Goal: Find contact information: Find contact information

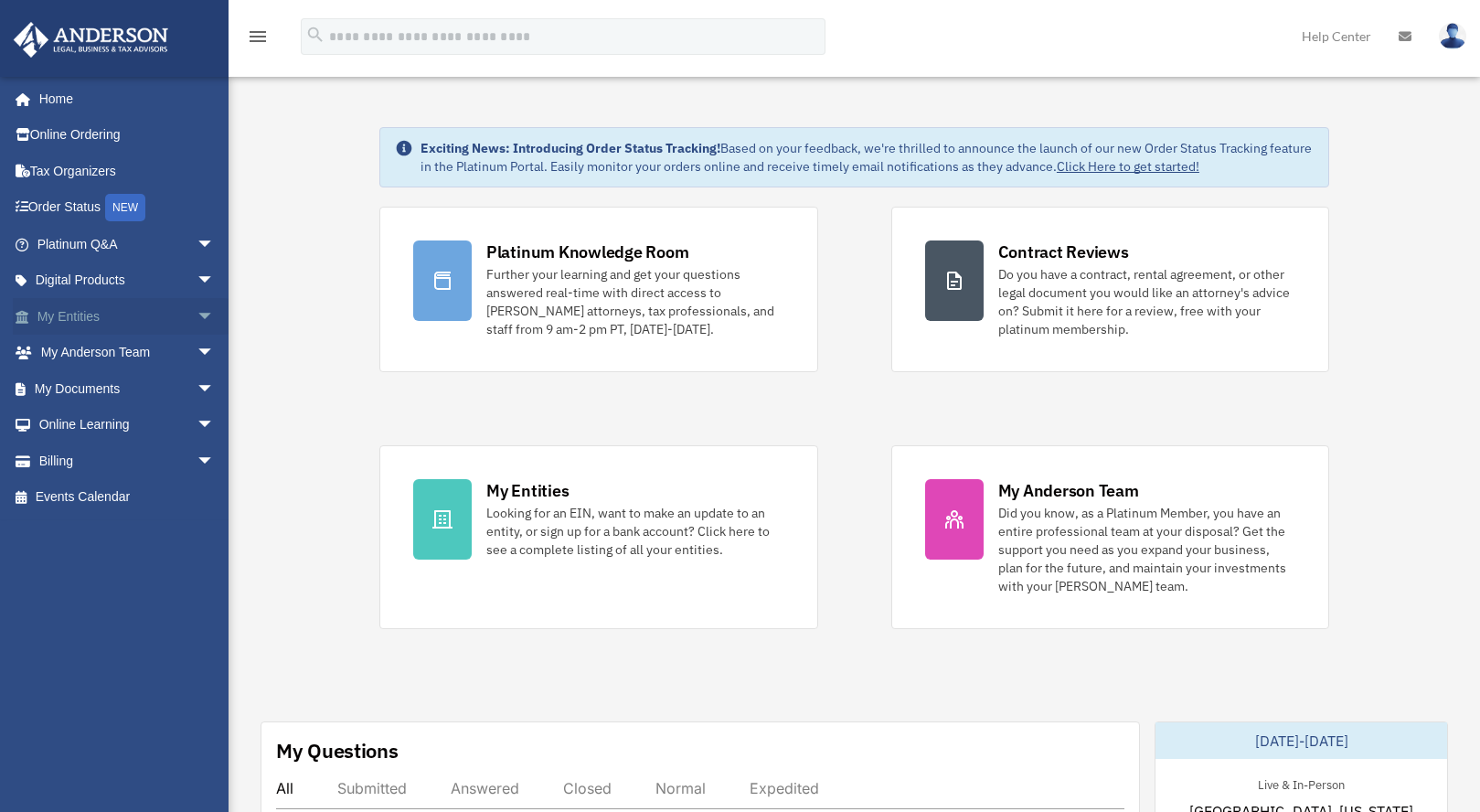
click at [197, 310] on span "arrow_drop_down" at bounding box center [215, 316] width 36 height 37
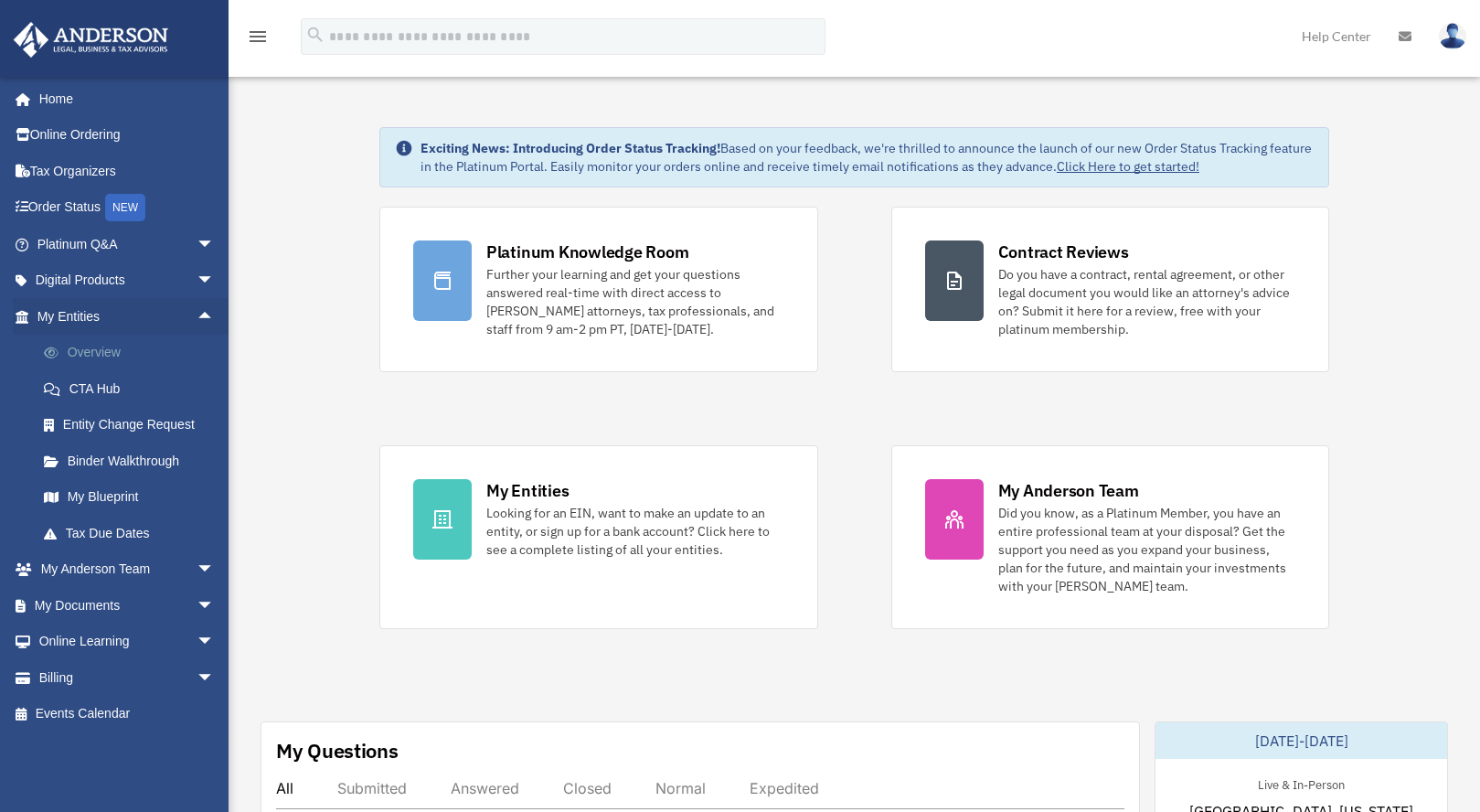
click at [113, 345] on link "Overview" at bounding box center [134, 353] width 217 height 36
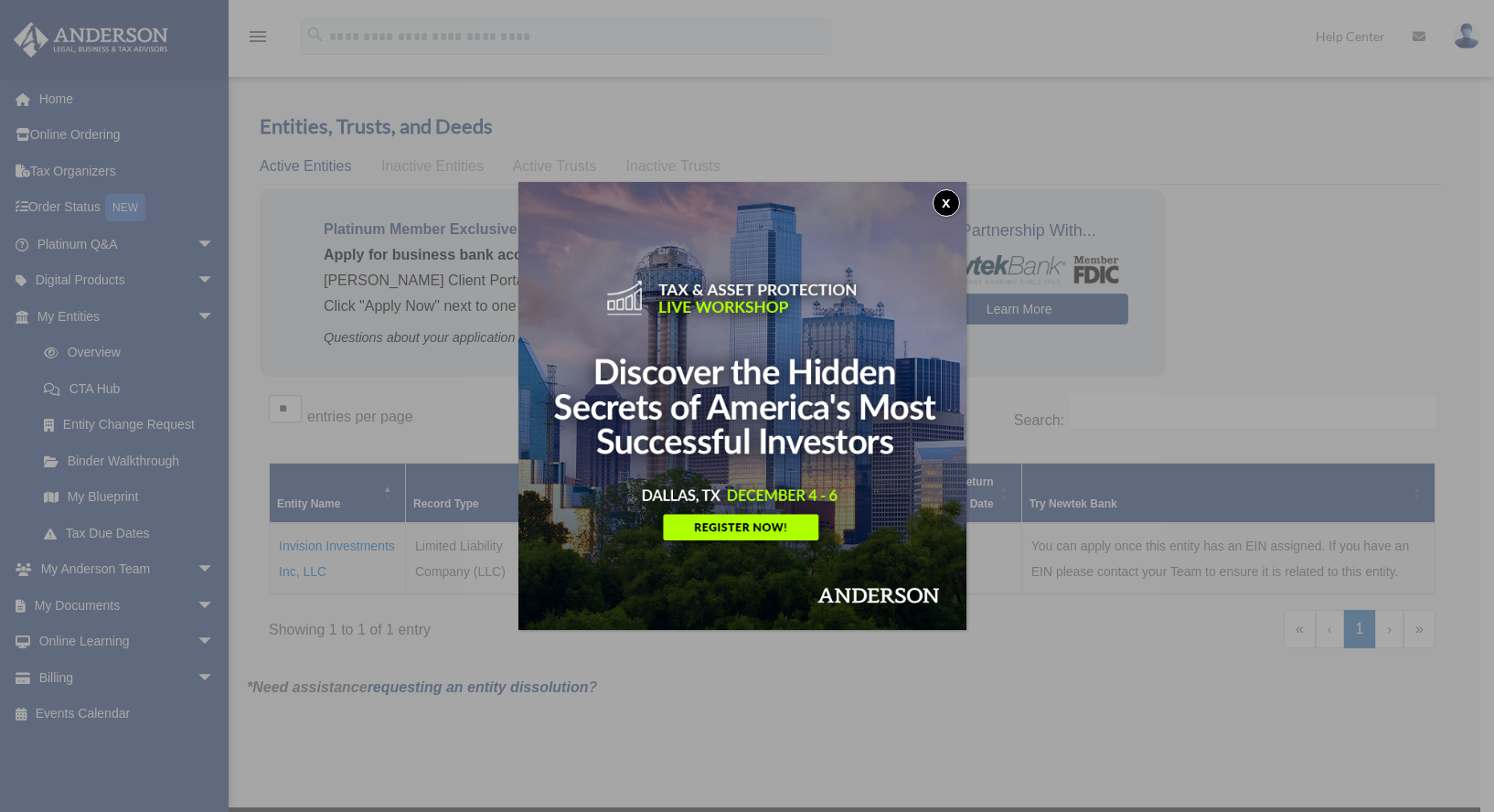
click at [950, 198] on button "x" at bounding box center [945, 202] width 28 height 28
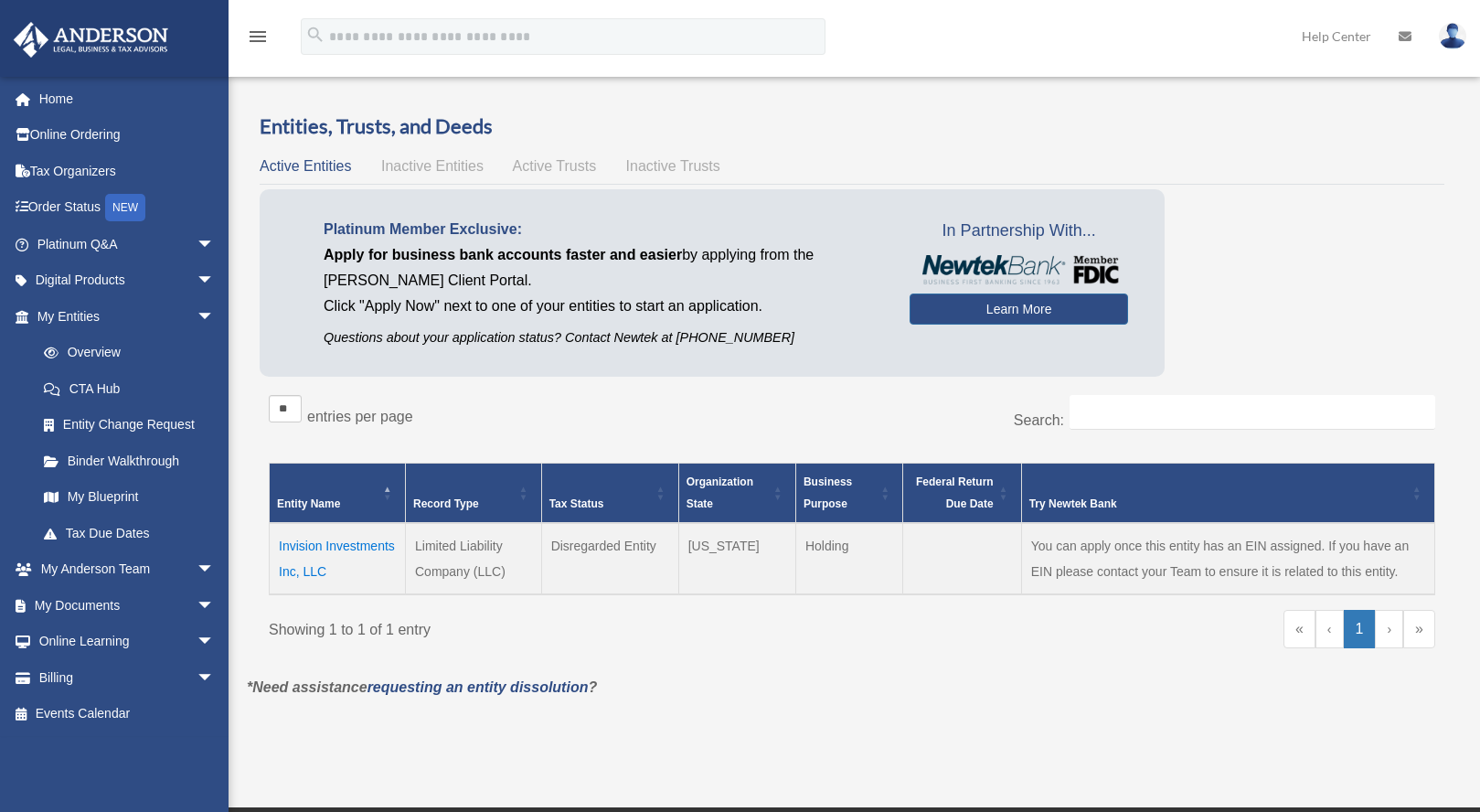
scroll to position [183, 0]
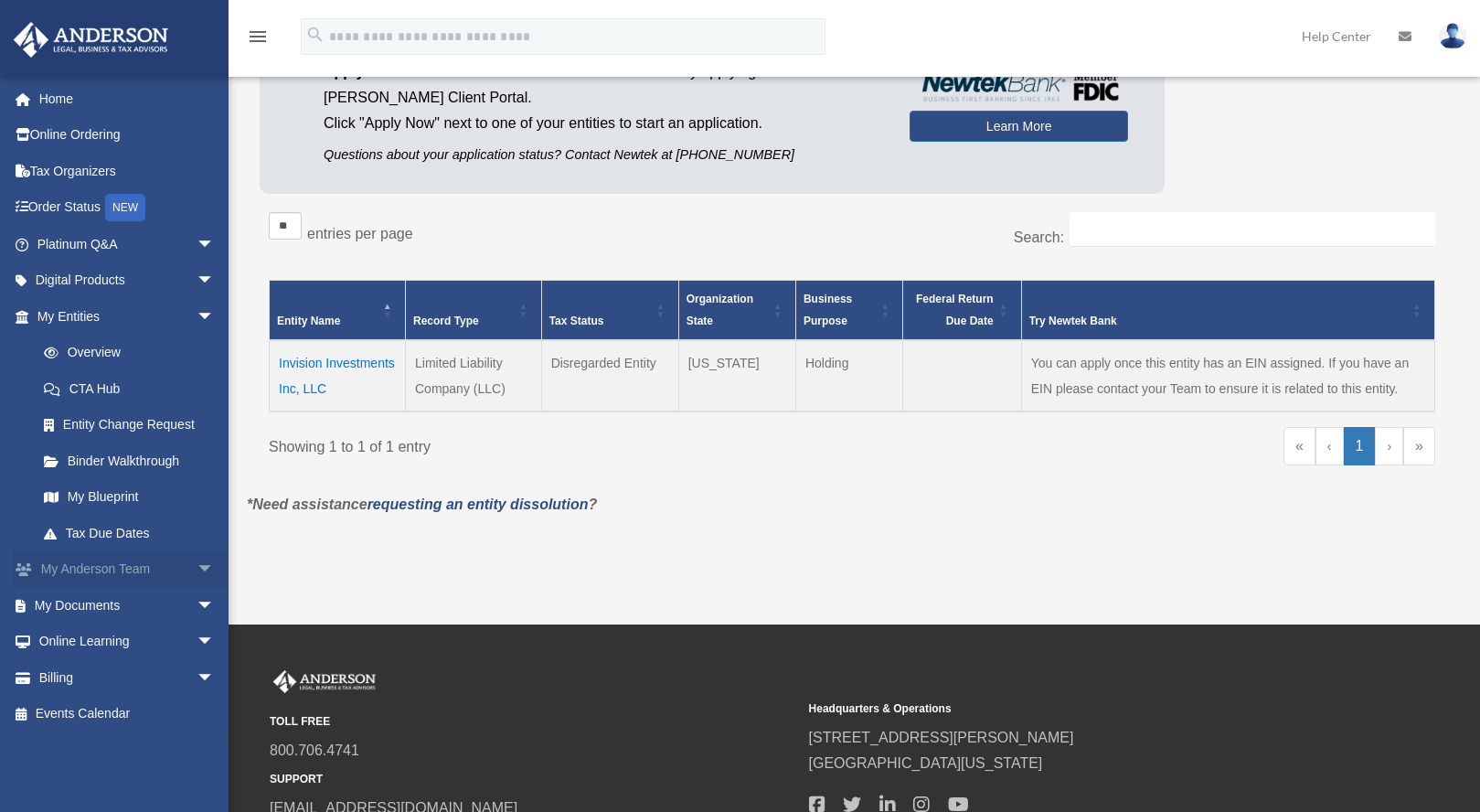
click at [197, 568] on span "arrow_drop_down" at bounding box center [215, 569] width 36 height 37
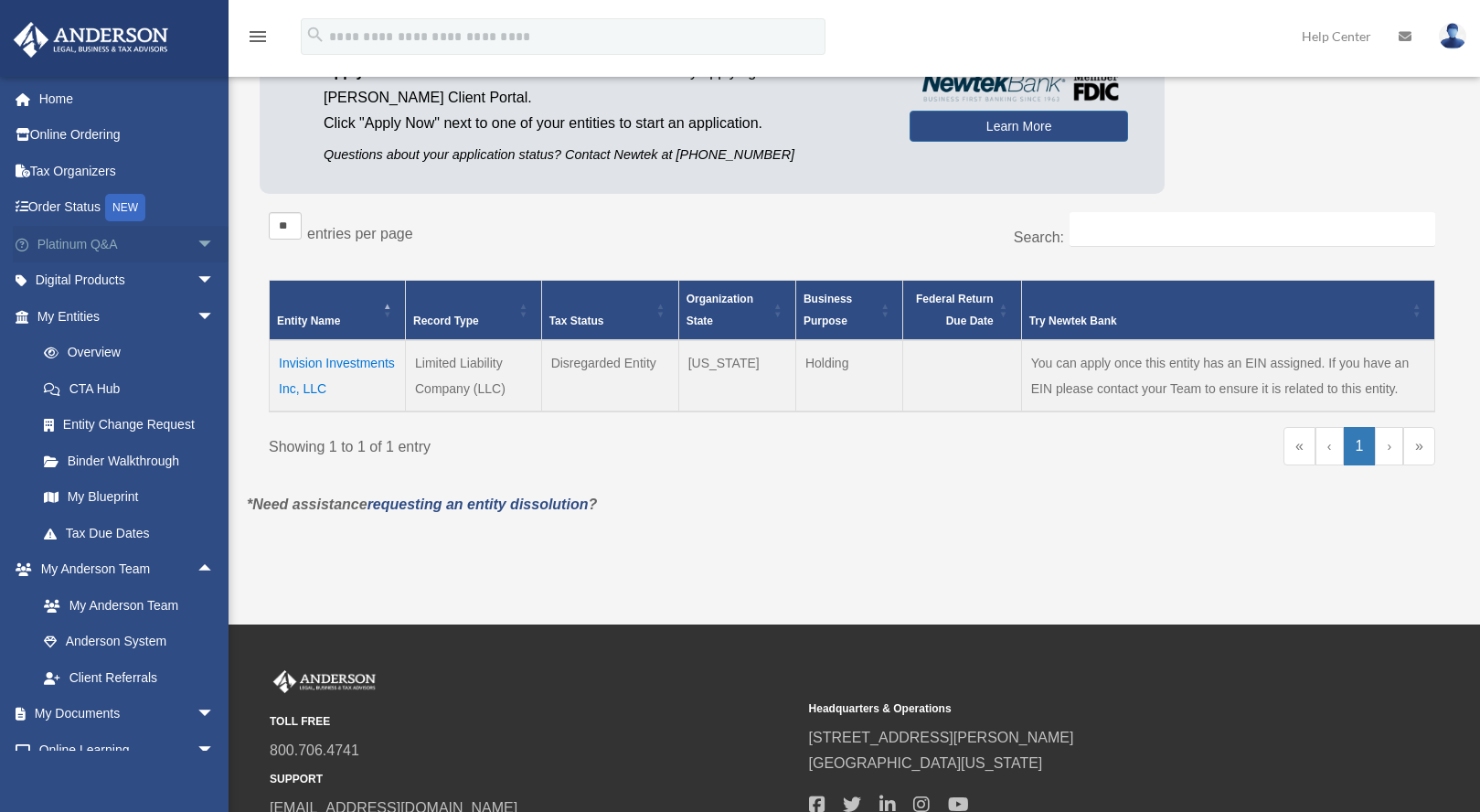
click at [197, 244] on span "arrow_drop_down" at bounding box center [215, 244] width 36 height 37
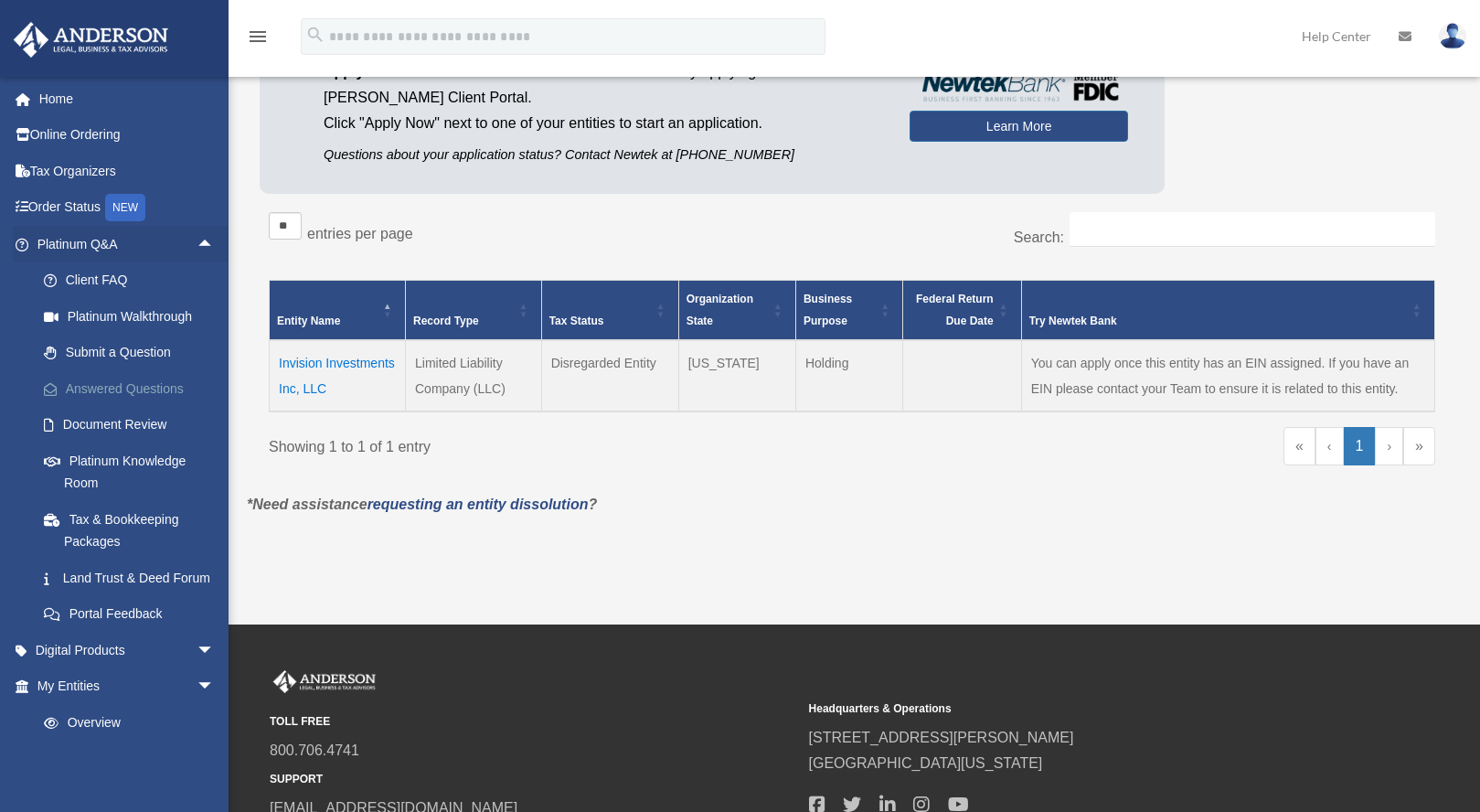
click at [124, 381] on link "Answered Questions" at bounding box center [134, 388] width 217 height 36
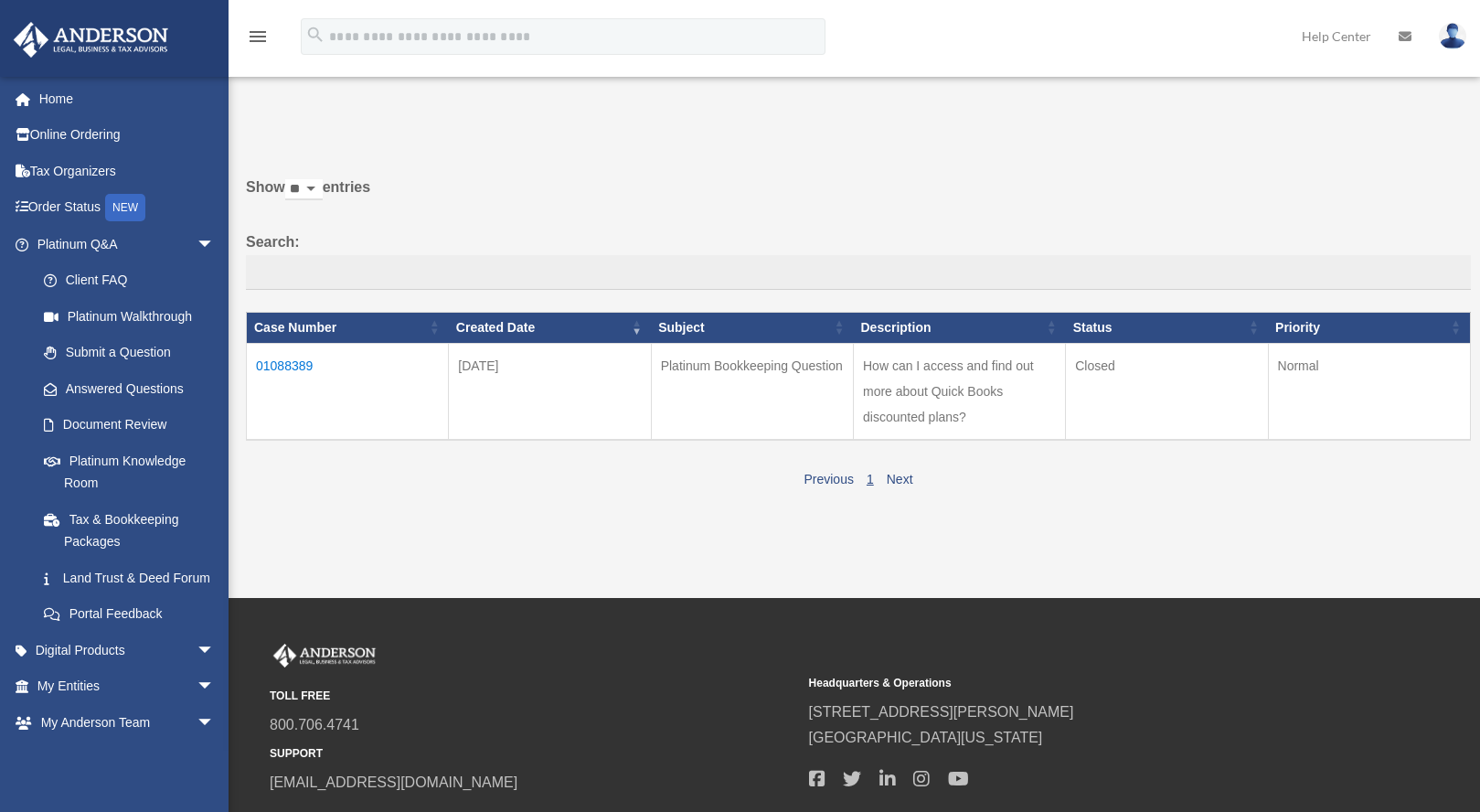
click at [291, 365] on td "01088389" at bounding box center [347, 390] width 202 height 97
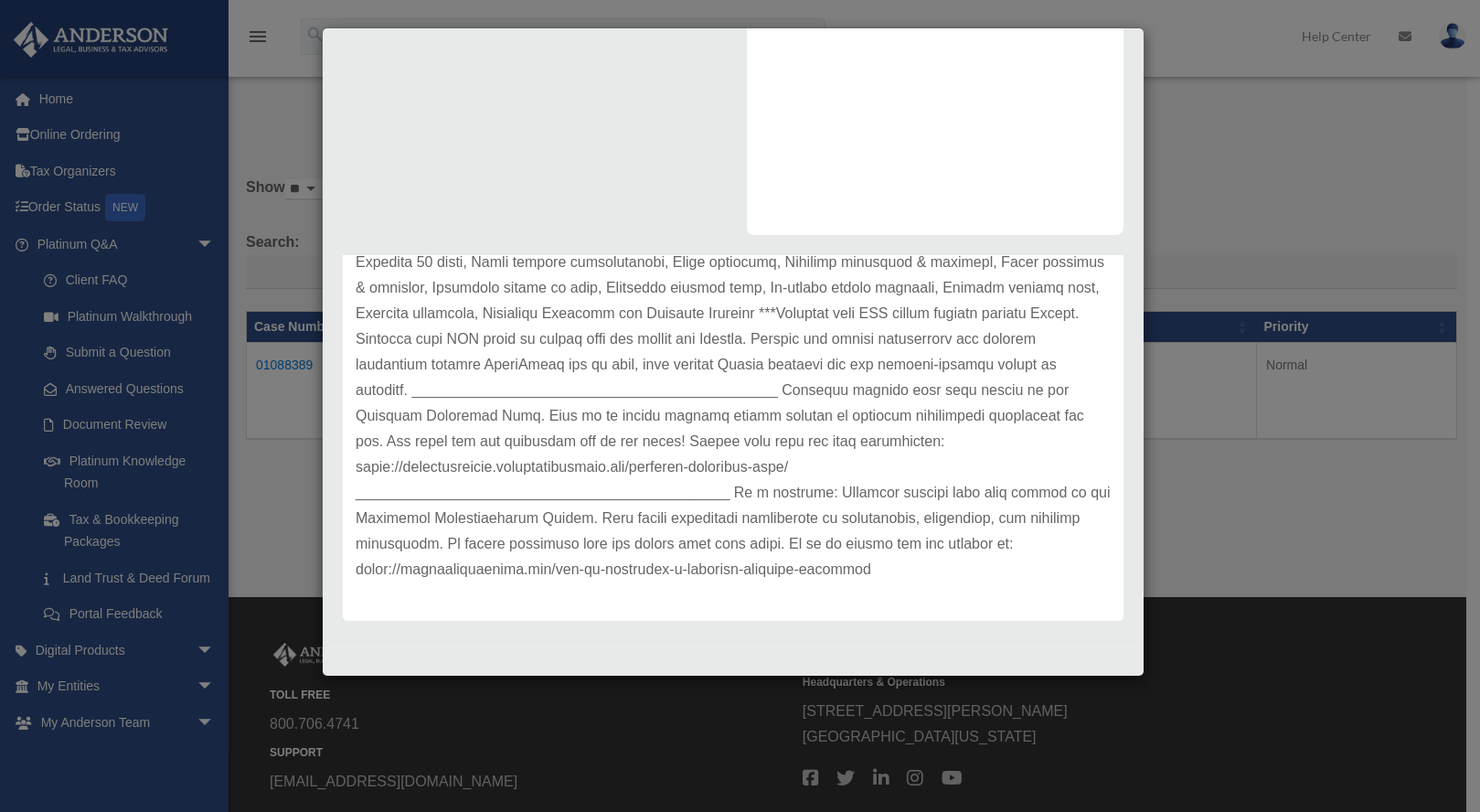
scroll to position [1042, 0]
click at [1261, 210] on div "Case Detail × Platinum Bookkeeping Question Case Number 01088389 Created Date A…" at bounding box center [740, 406] width 1480 height 812
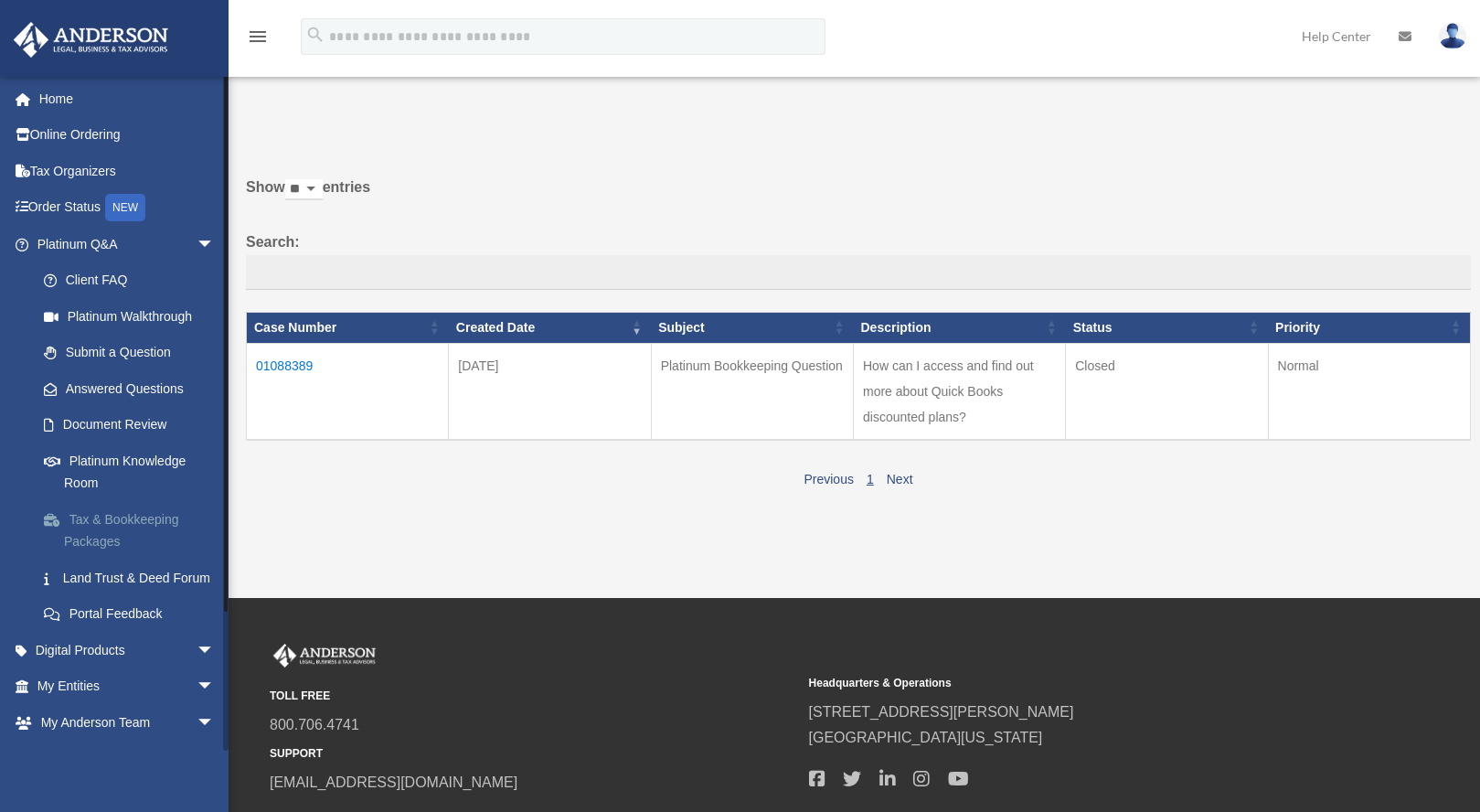
click at [126, 520] on link "Tax & Bookkeeping Packages" at bounding box center [134, 529] width 217 height 58
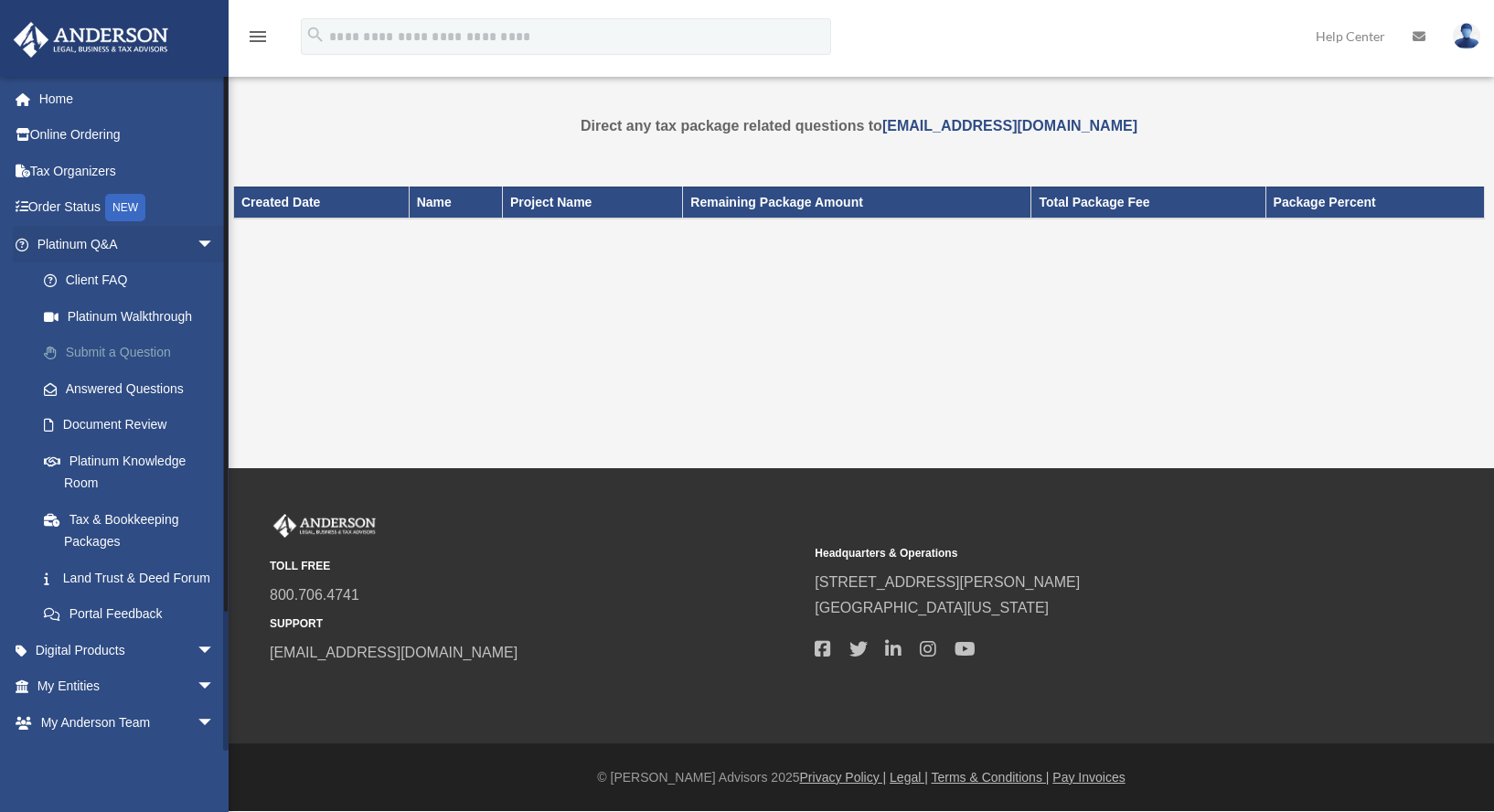
click at [97, 353] on link "Submit a Question" at bounding box center [134, 353] width 217 height 36
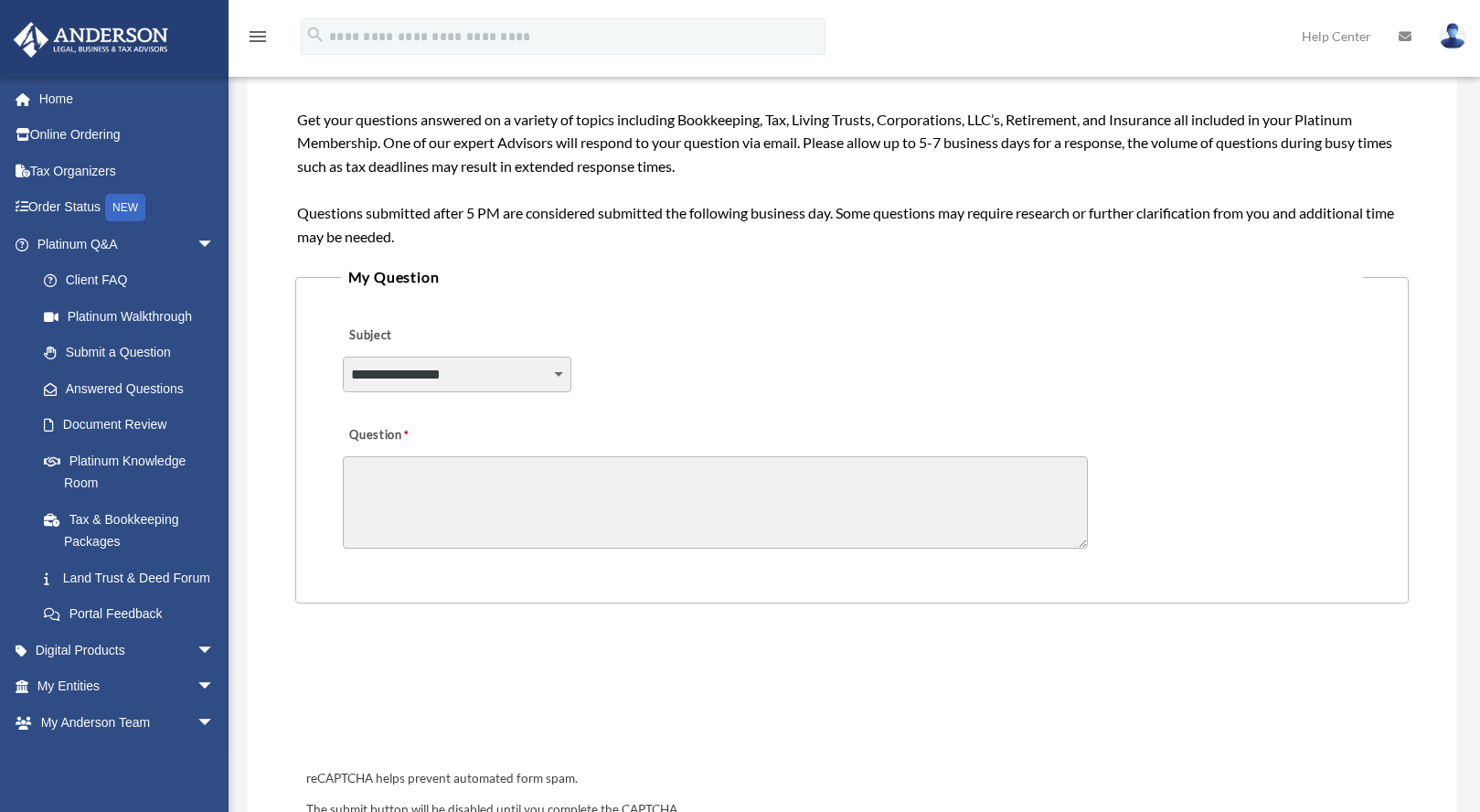
scroll to position [365, 0]
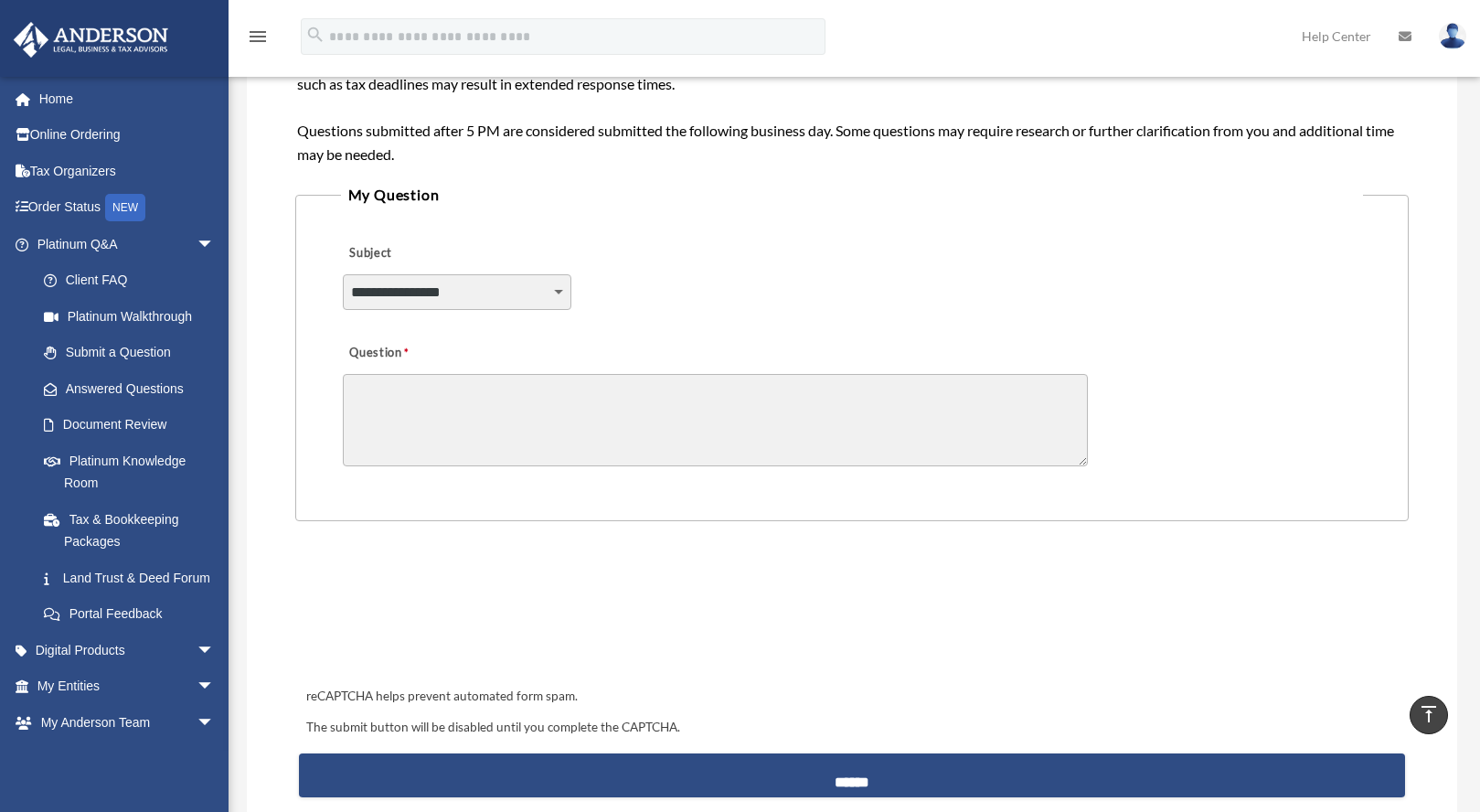
click at [558, 294] on select "**********" at bounding box center [457, 291] width 228 height 35
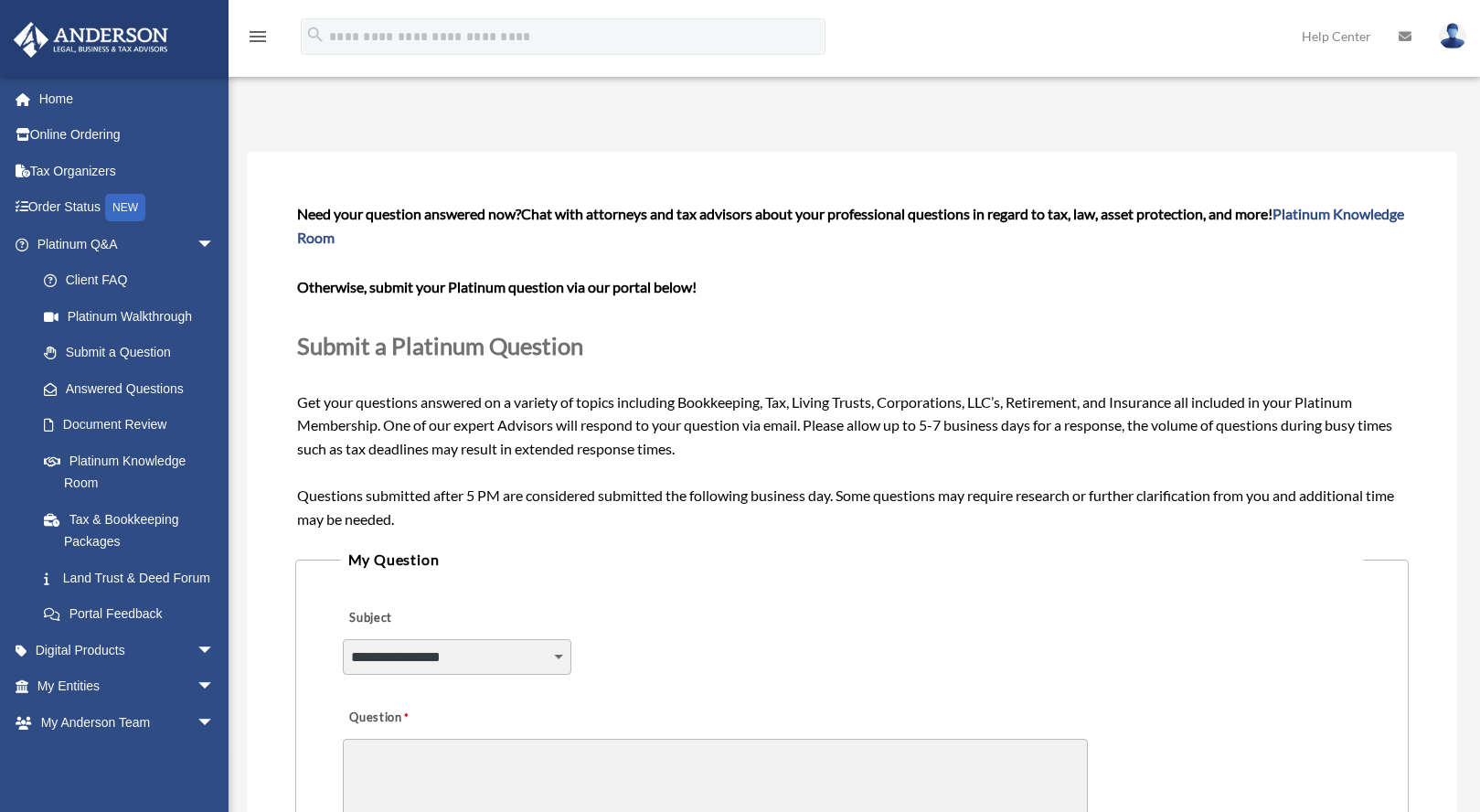
scroll to position [0, 0]
click at [197, 738] on span "arrow_drop_down" at bounding box center [215, 722] width 36 height 37
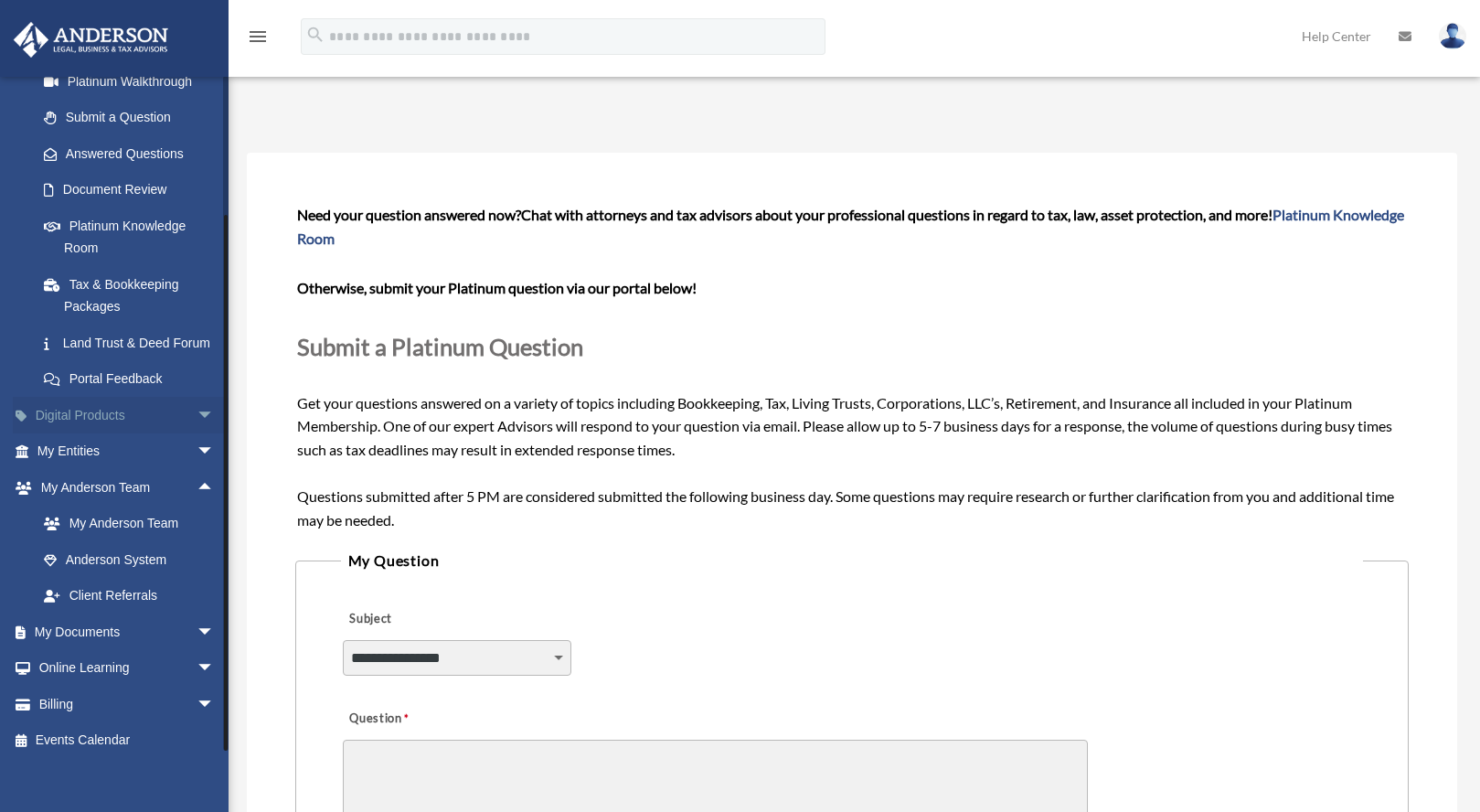
scroll to position [269, 0]
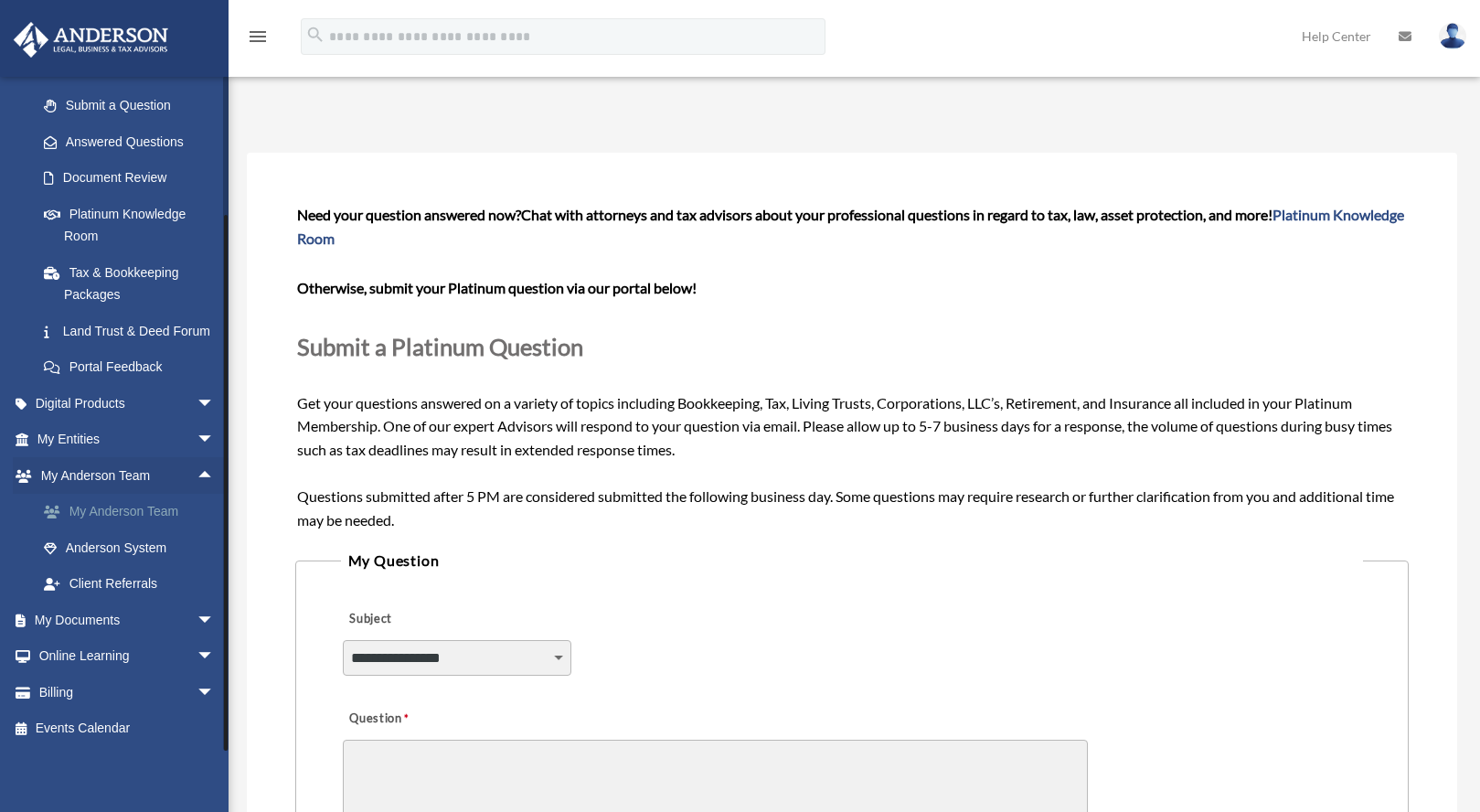
click at [144, 505] on link "My Anderson Team" at bounding box center [134, 512] width 217 height 36
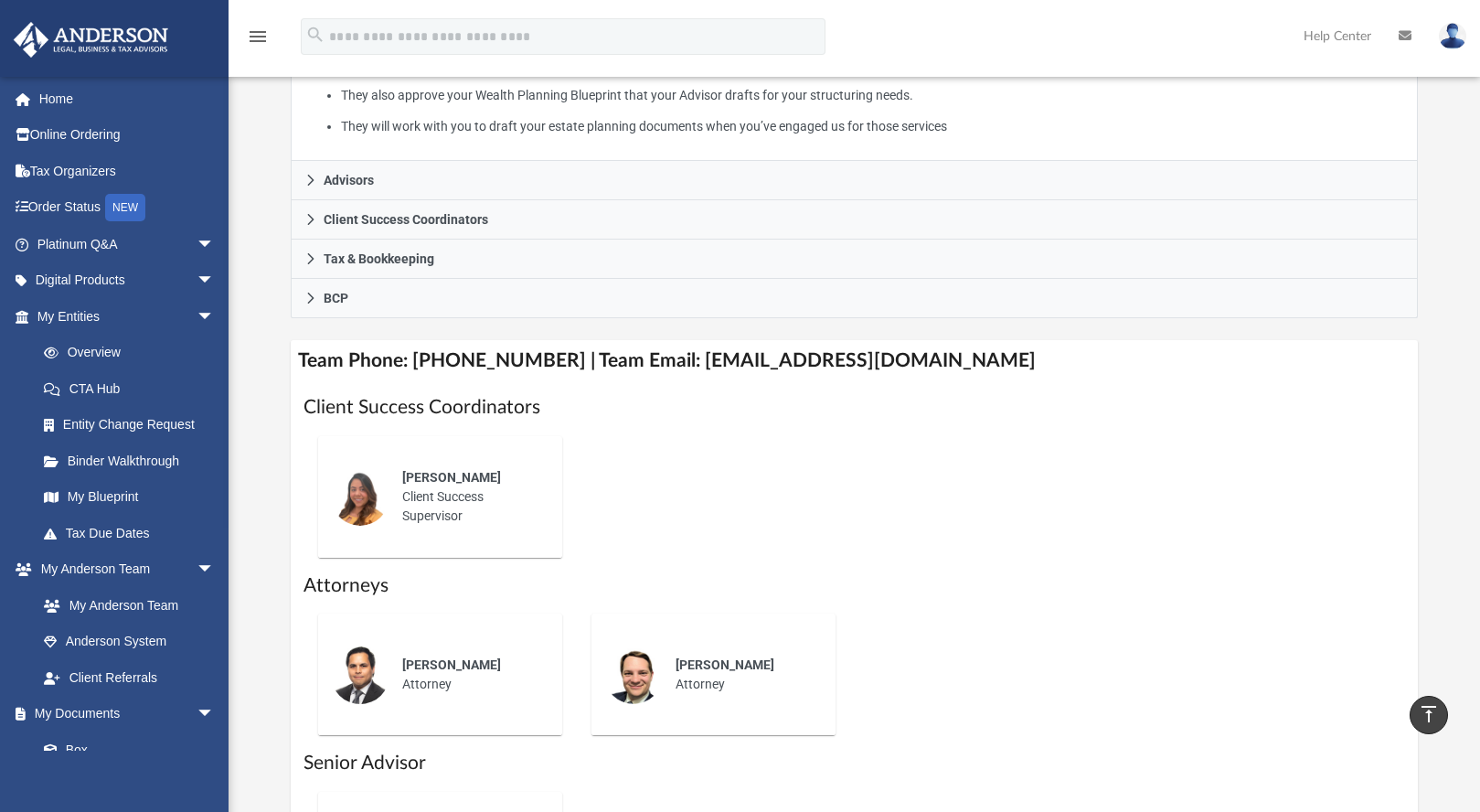
scroll to position [457, 0]
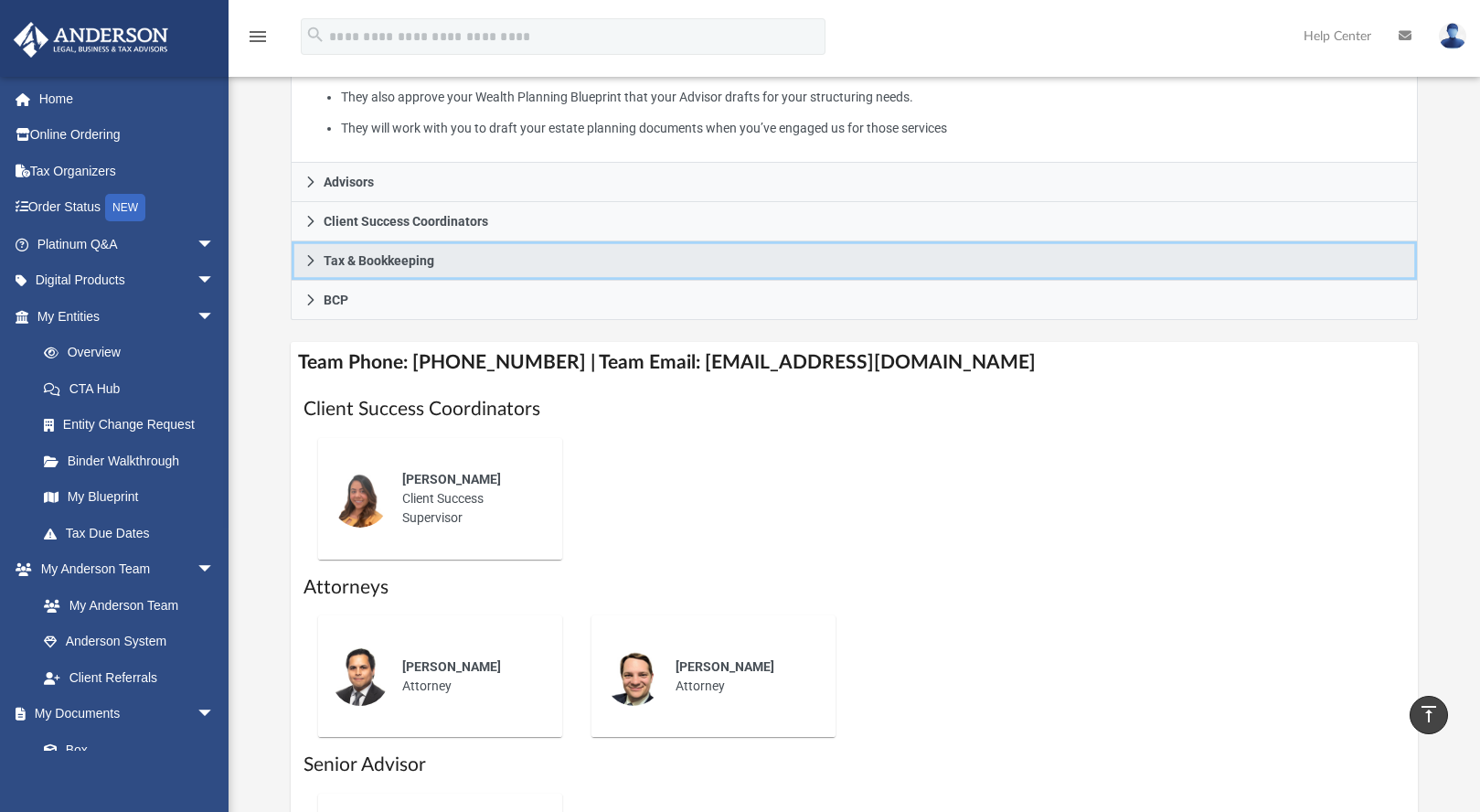
click at [483, 268] on link "Tax & Bookkeeping" at bounding box center [854, 261] width 1126 height 39
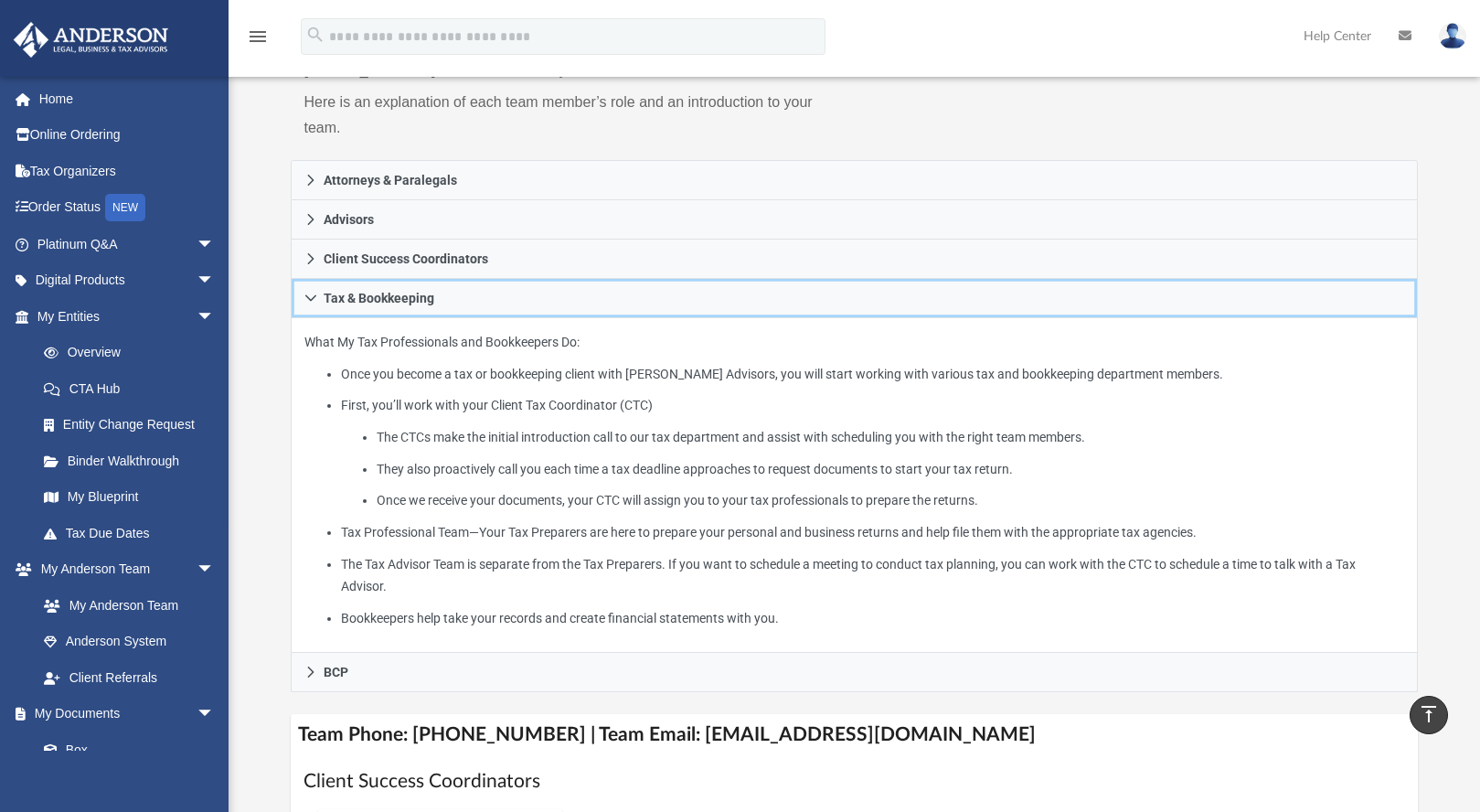
scroll to position [0, 0]
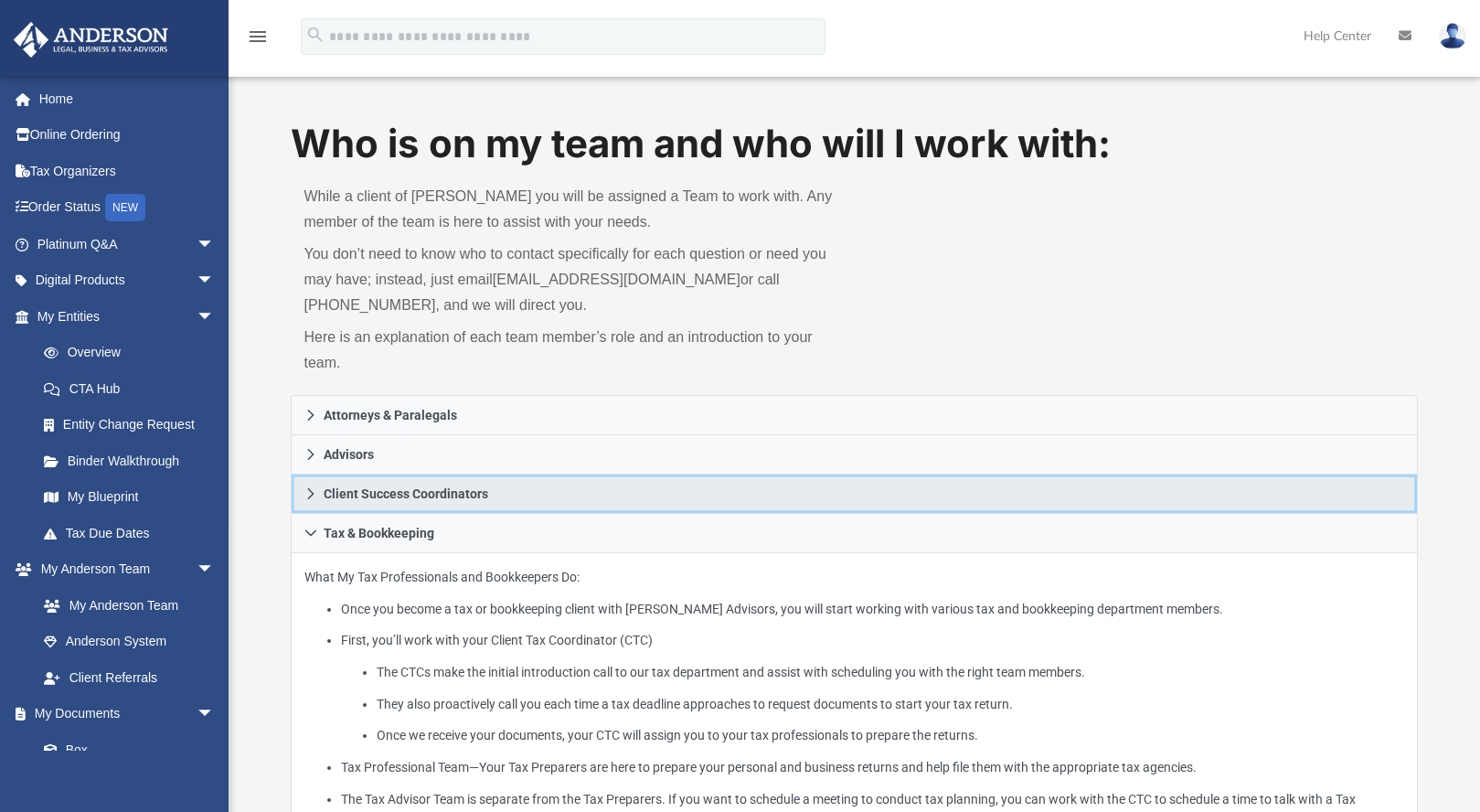
click at [549, 487] on link "Client Success Coordinators" at bounding box center [854, 494] width 1126 height 39
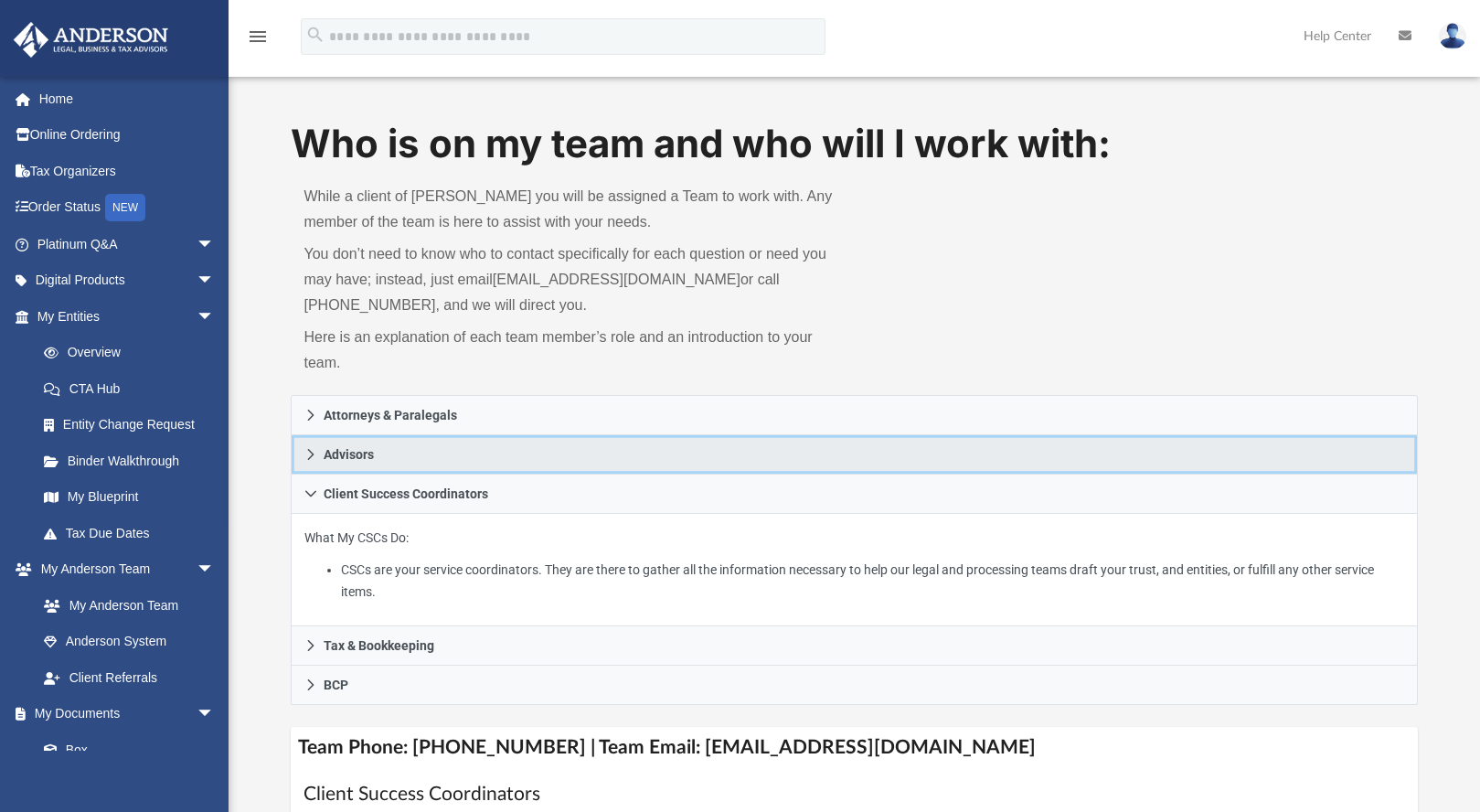
click at [528, 443] on link "Advisors" at bounding box center [854, 454] width 1126 height 39
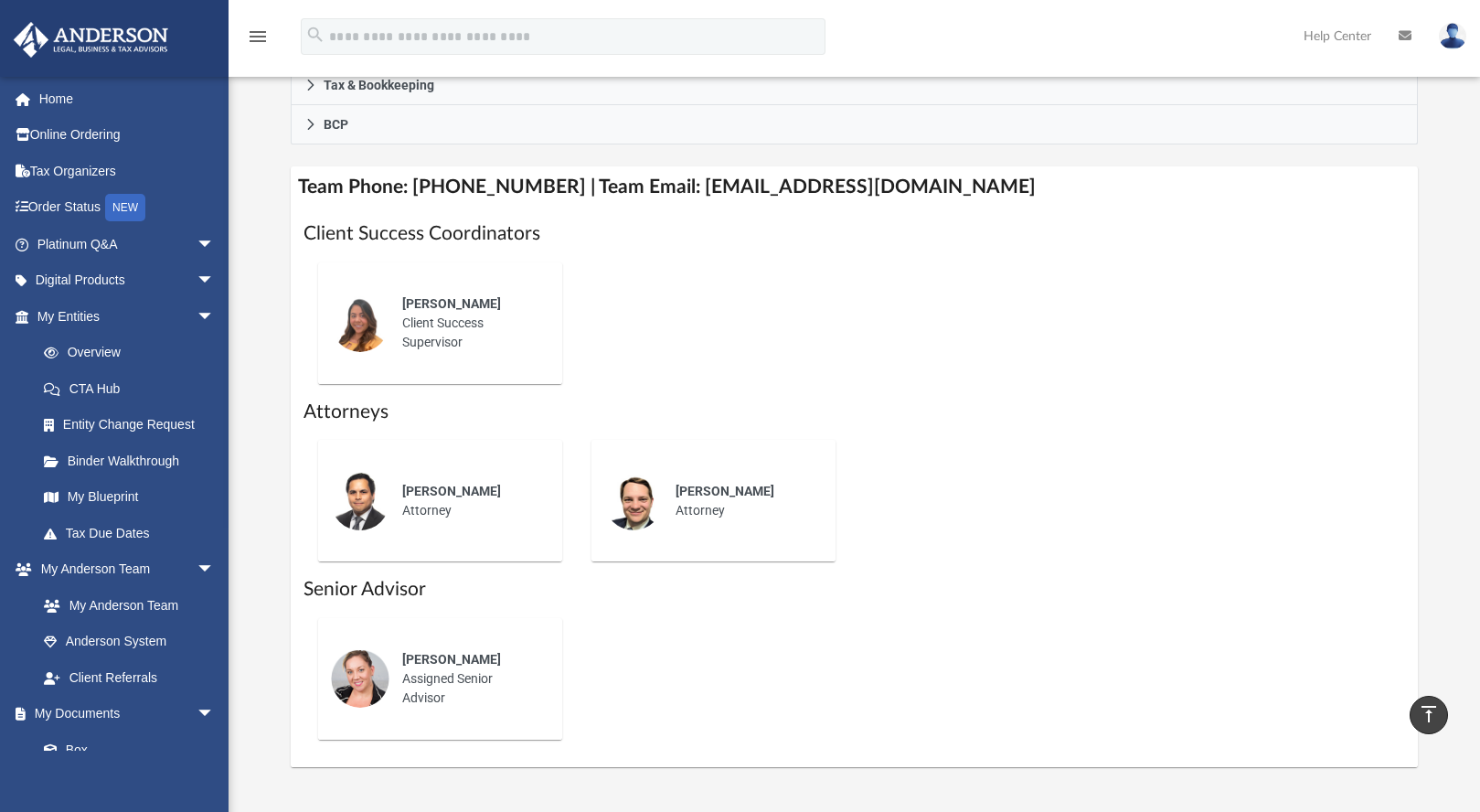
scroll to position [639, 0]
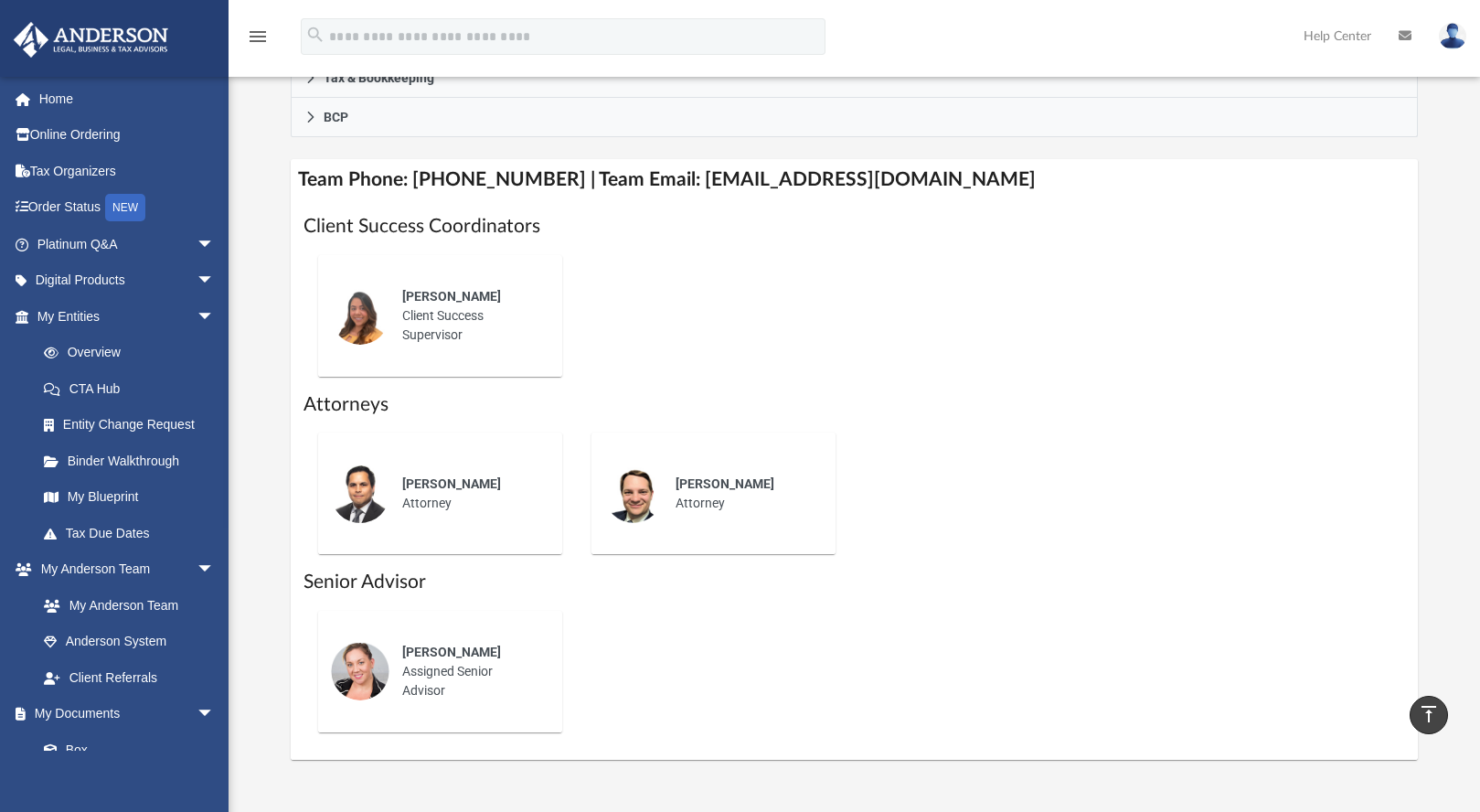
click at [446, 673] on div "[PERSON_NAME] Assigned Senior Advisor" at bounding box center [469, 671] width 160 height 83
click at [363, 675] on img at bounding box center [360, 670] width 59 height 58
drag, startPoint x: 669, startPoint y: 183, endPoint x: 951, endPoint y: 186, distance: 282.0
click at [951, 186] on h4 "Team Phone: (725) 208-3141 | Team Email: myteam@andersonadvisors.com" at bounding box center [854, 179] width 1126 height 41
copy h4 "myteam@andersonadvisors.com"
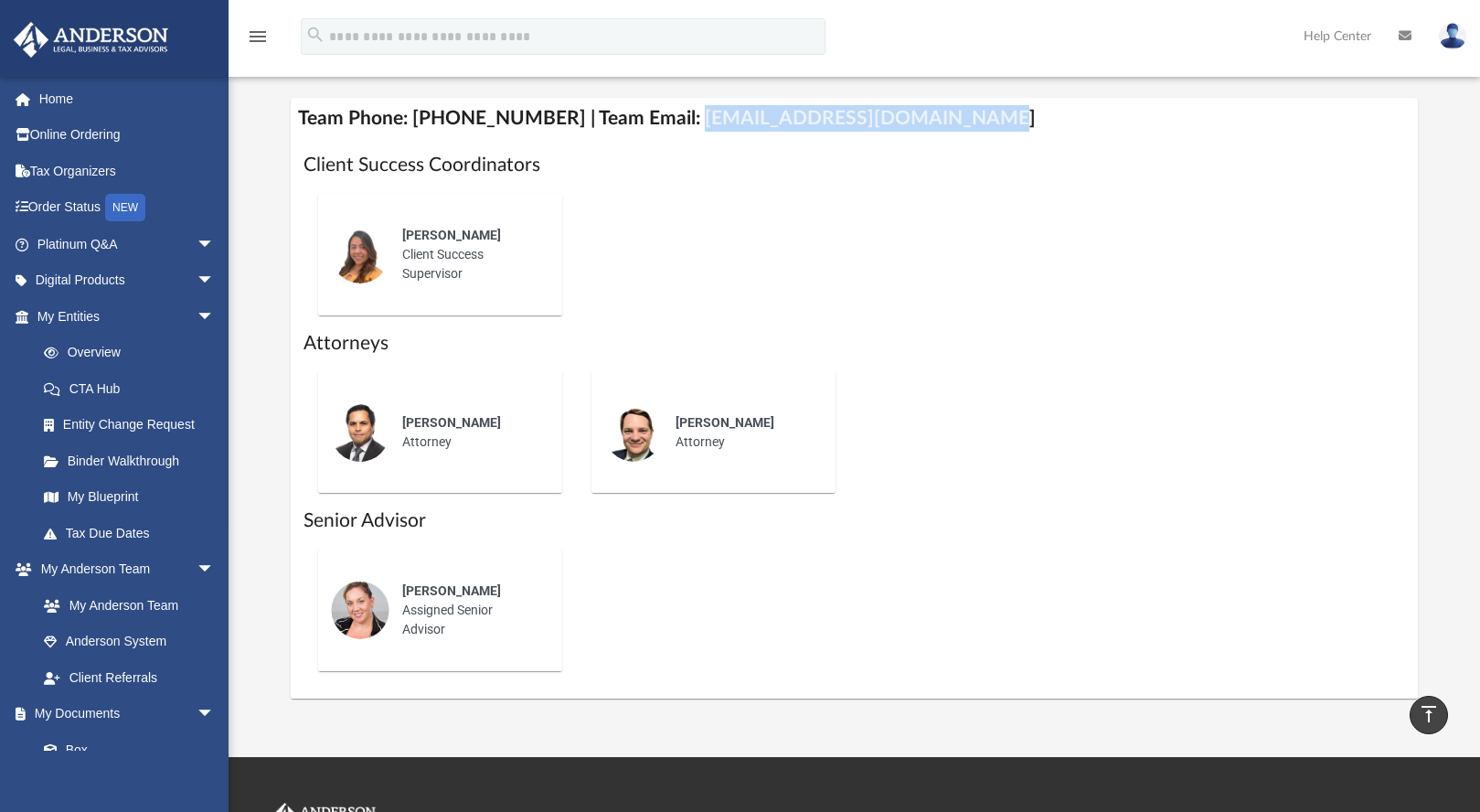
scroll to position [731, 0]
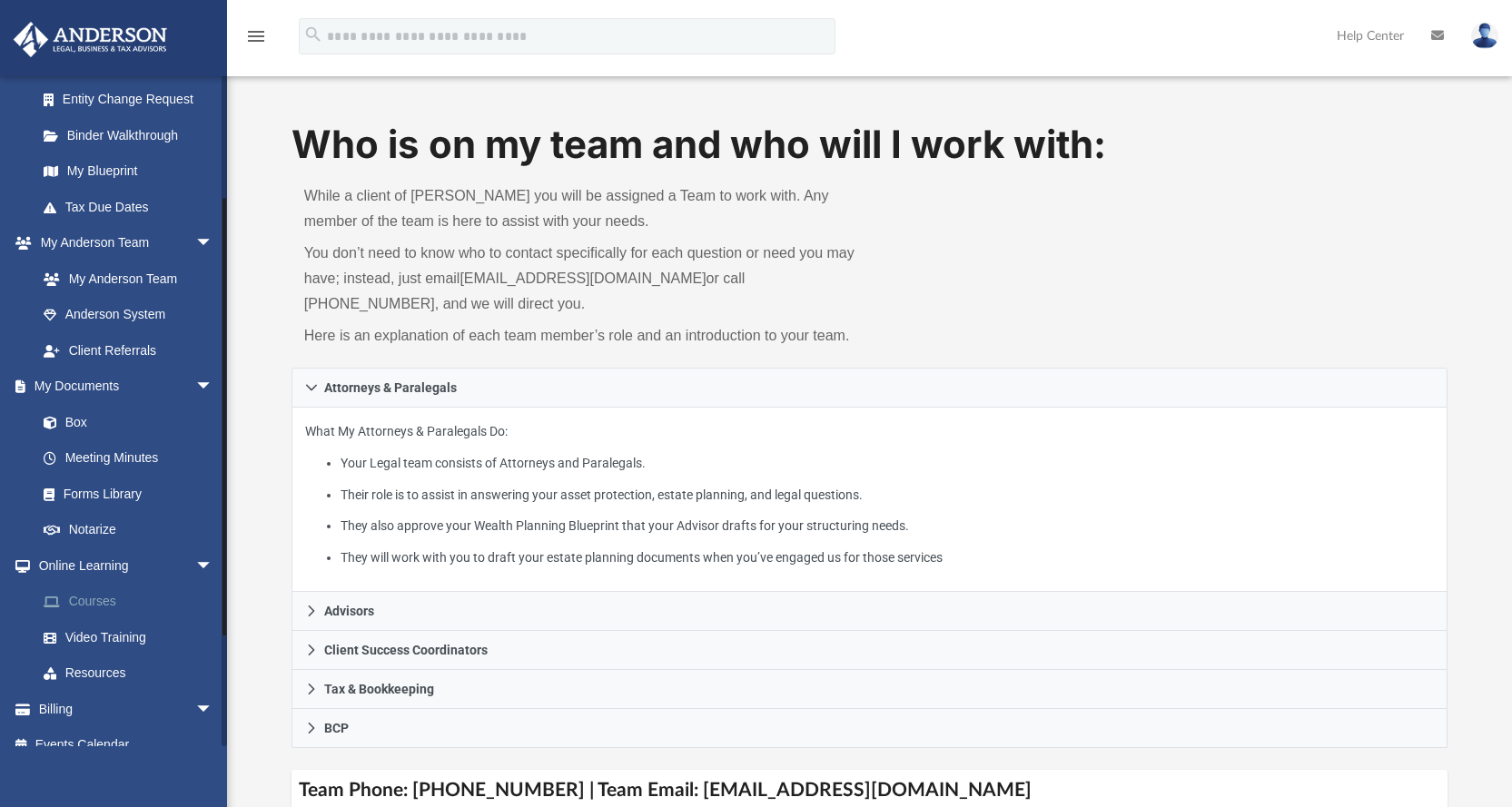
scroll to position [343, 0]
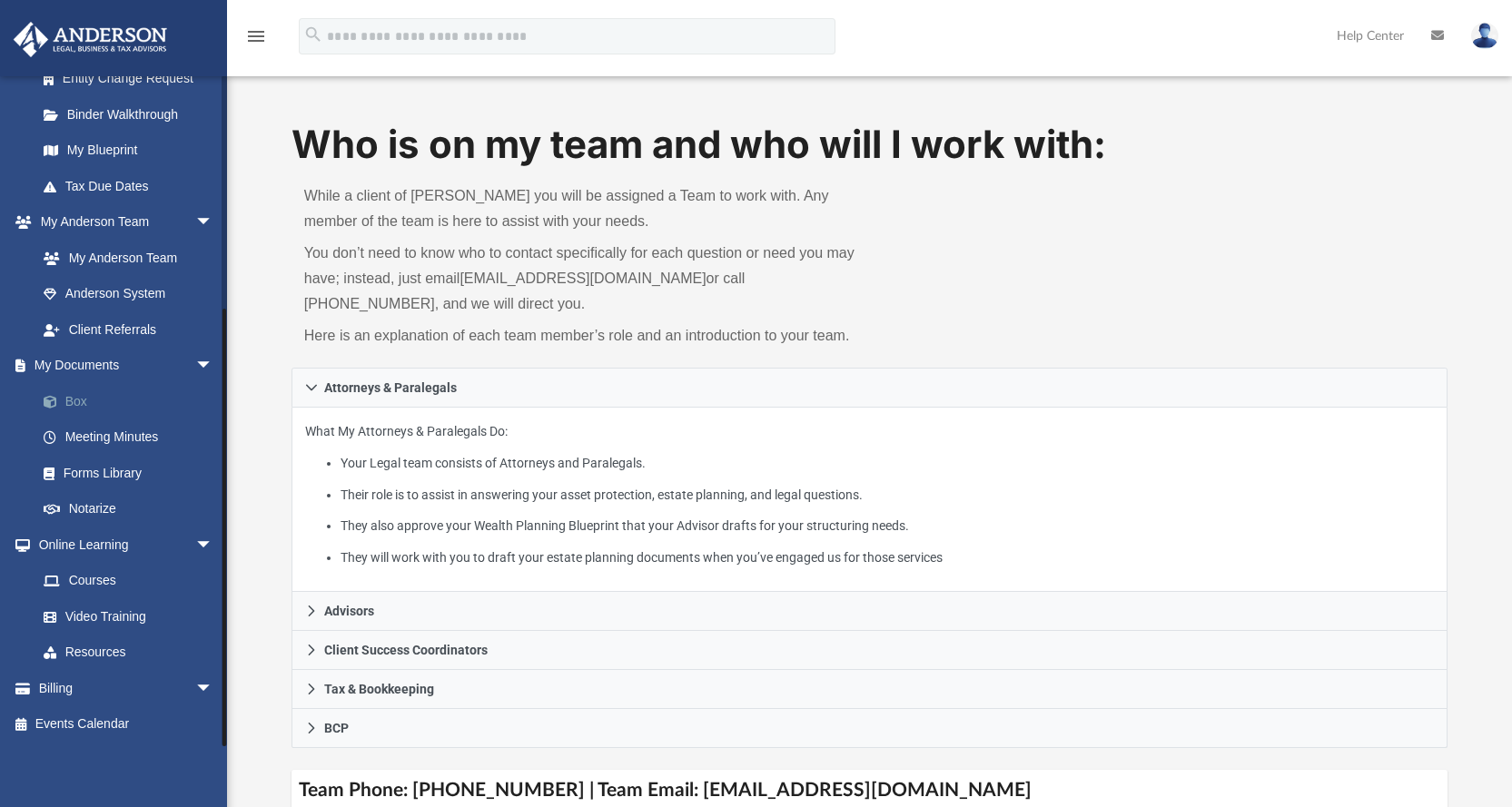
click at [103, 398] on link "Box" at bounding box center [133, 401] width 215 height 36
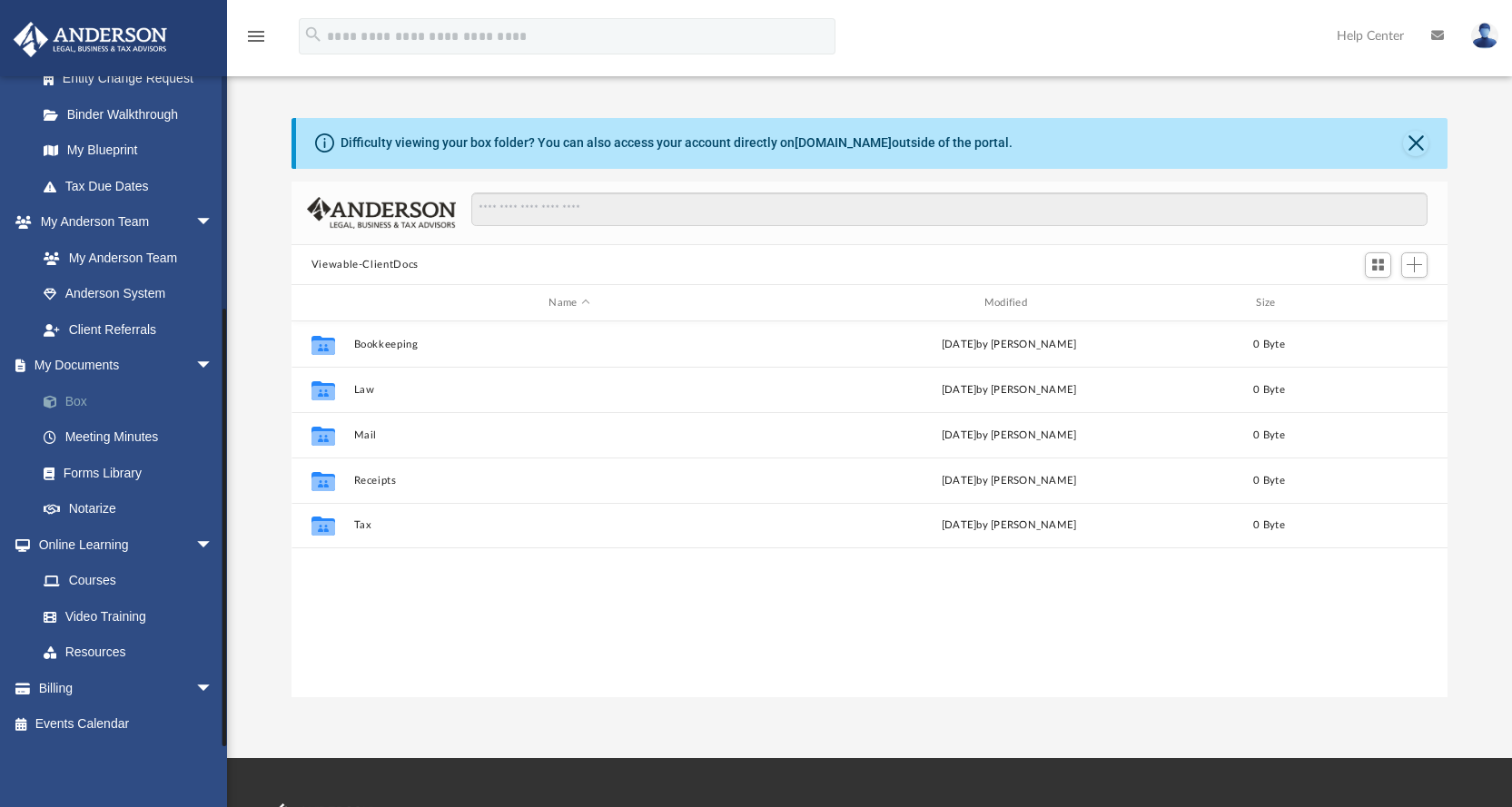
scroll to position [399, 1142]
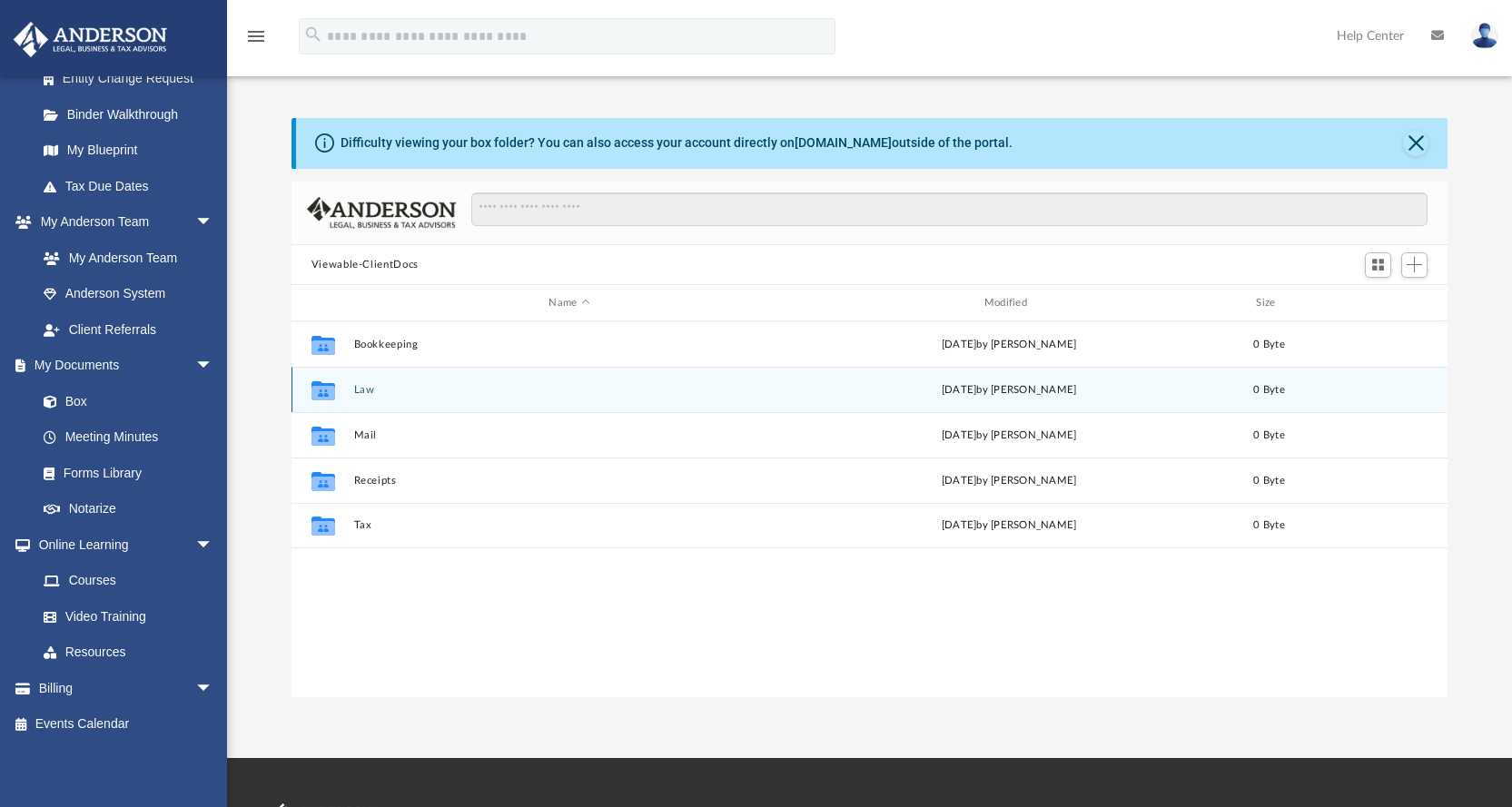
click at [342, 398] on div "Collaborated Folder" at bounding box center [324, 391] width 46 height 30
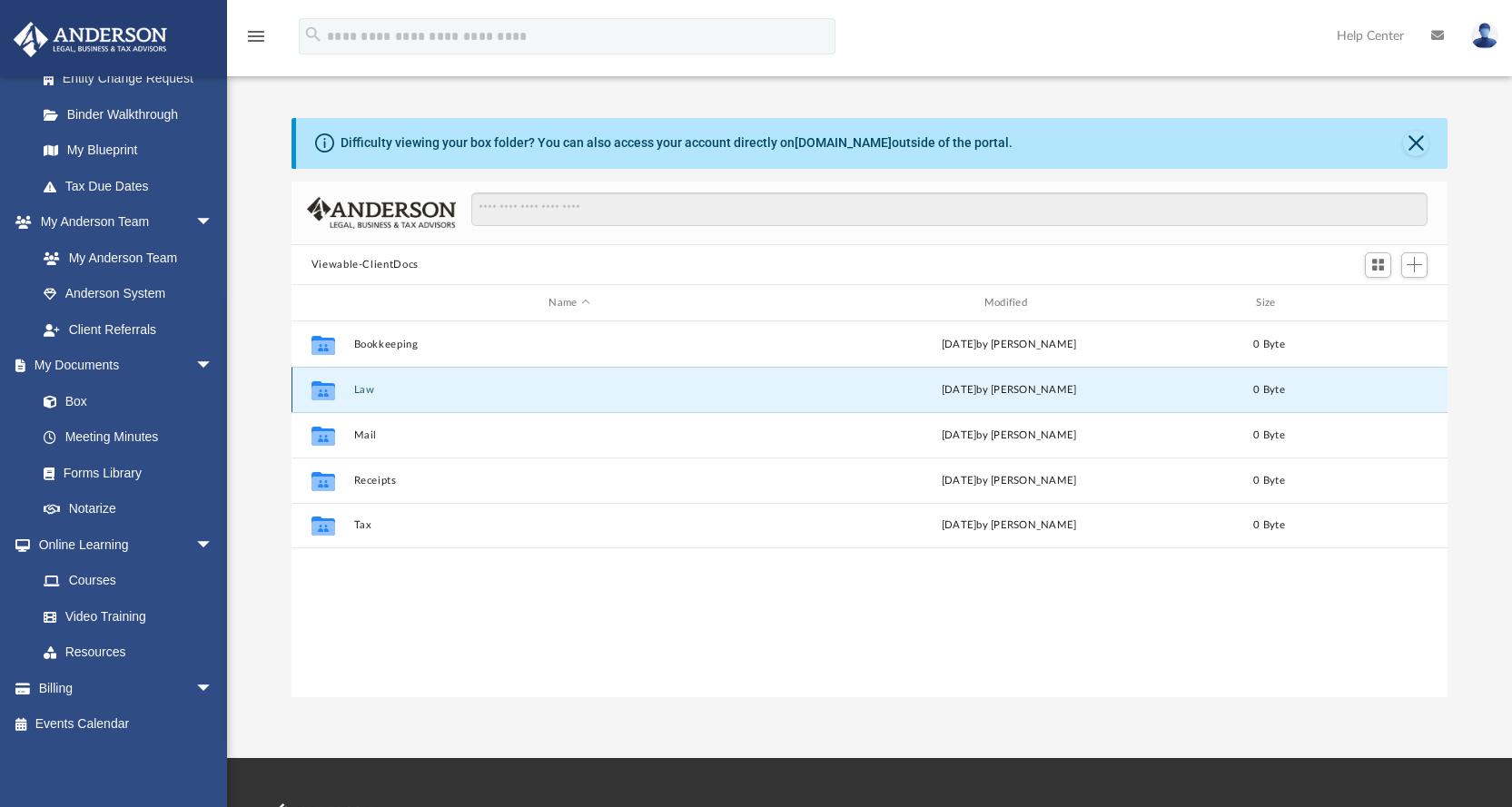
click at [315, 392] on icon "grid" at bounding box center [323, 393] width 24 height 14
click at [504, 391] on button "Law" at bounding box center [569, 390] width 432 height 11
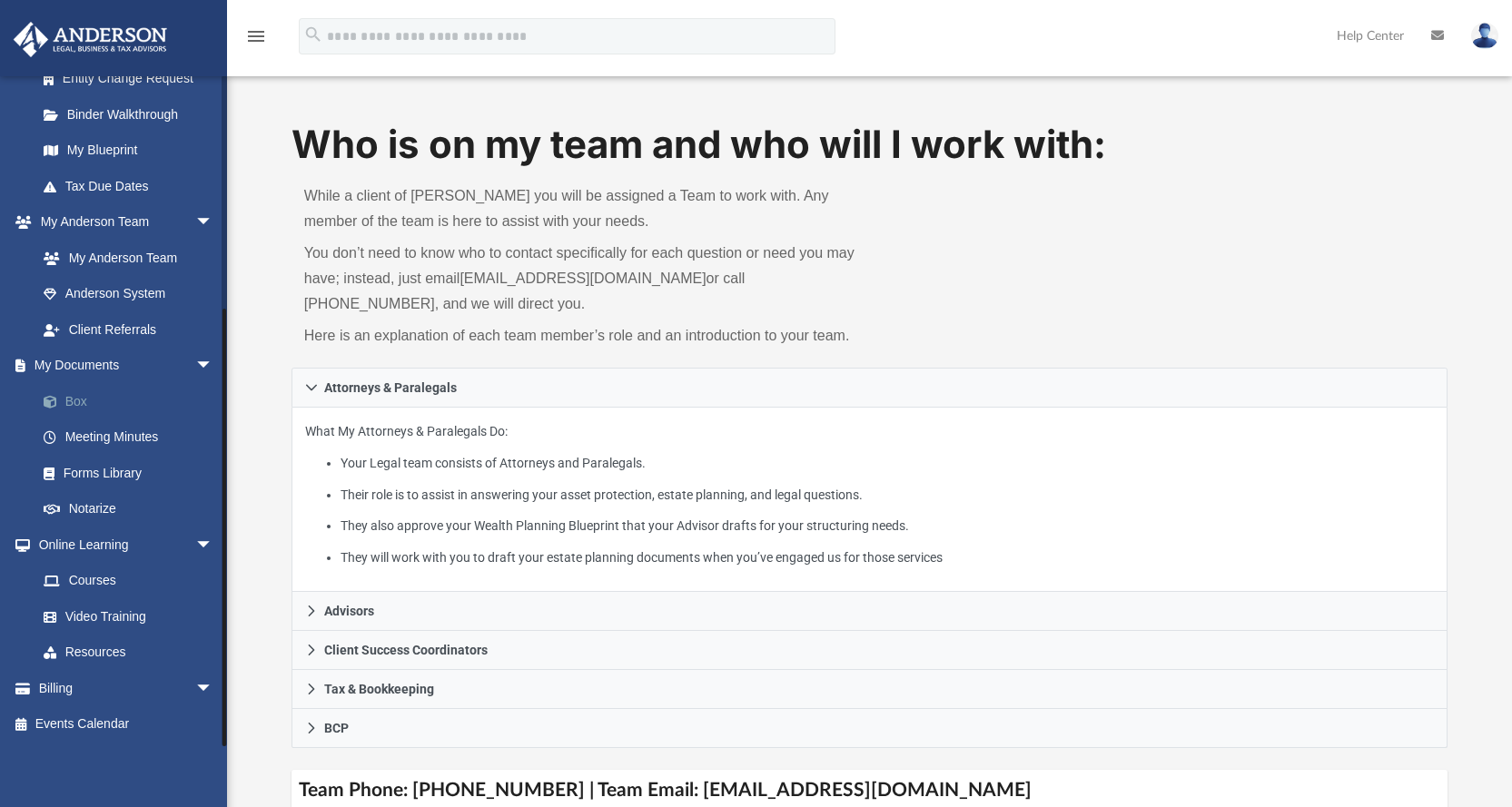
click at [74, 396] on link "Box" at bounding box center [133, 401] width 215 height 36
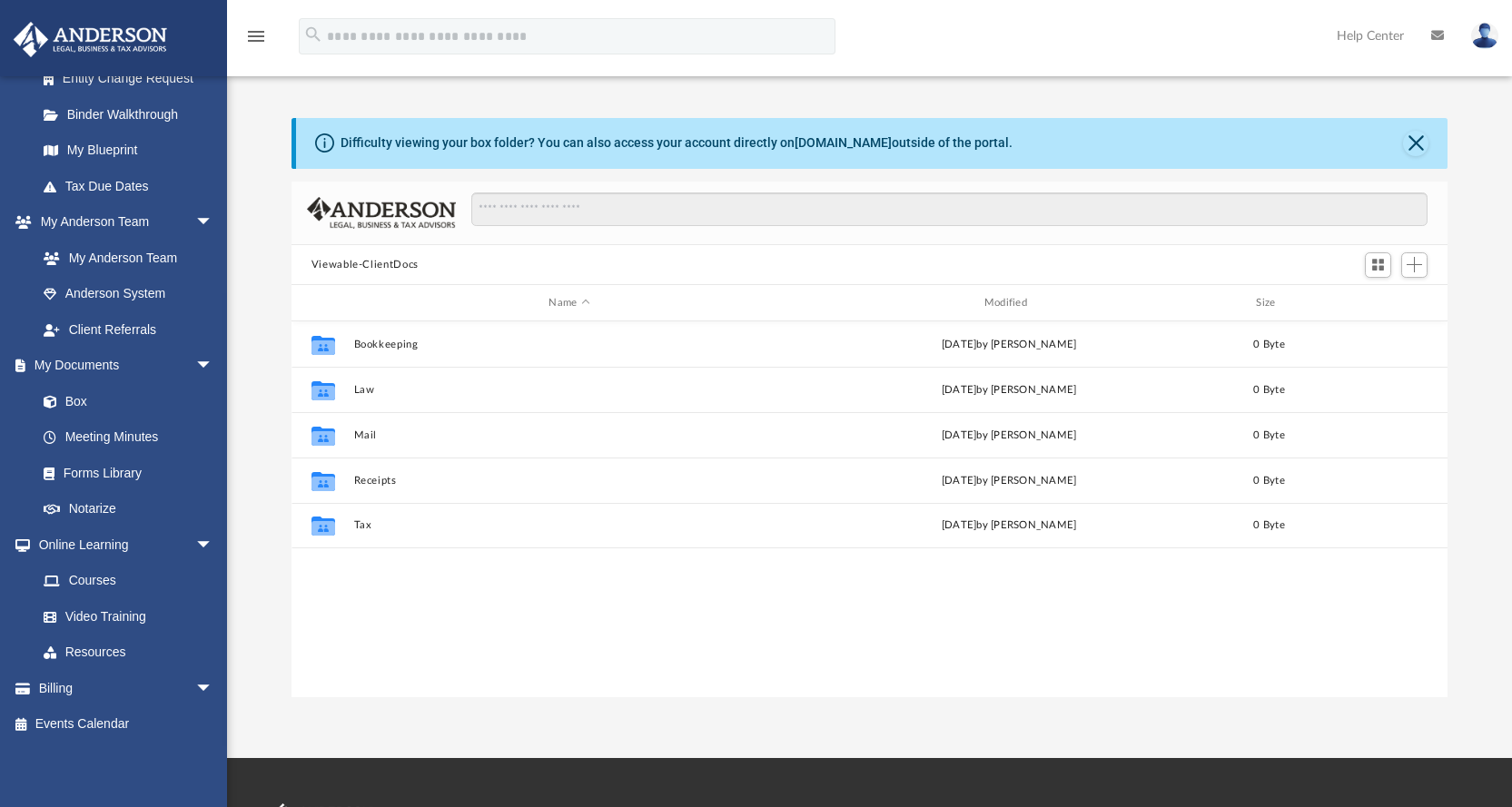
scroll to position [399, 1142]
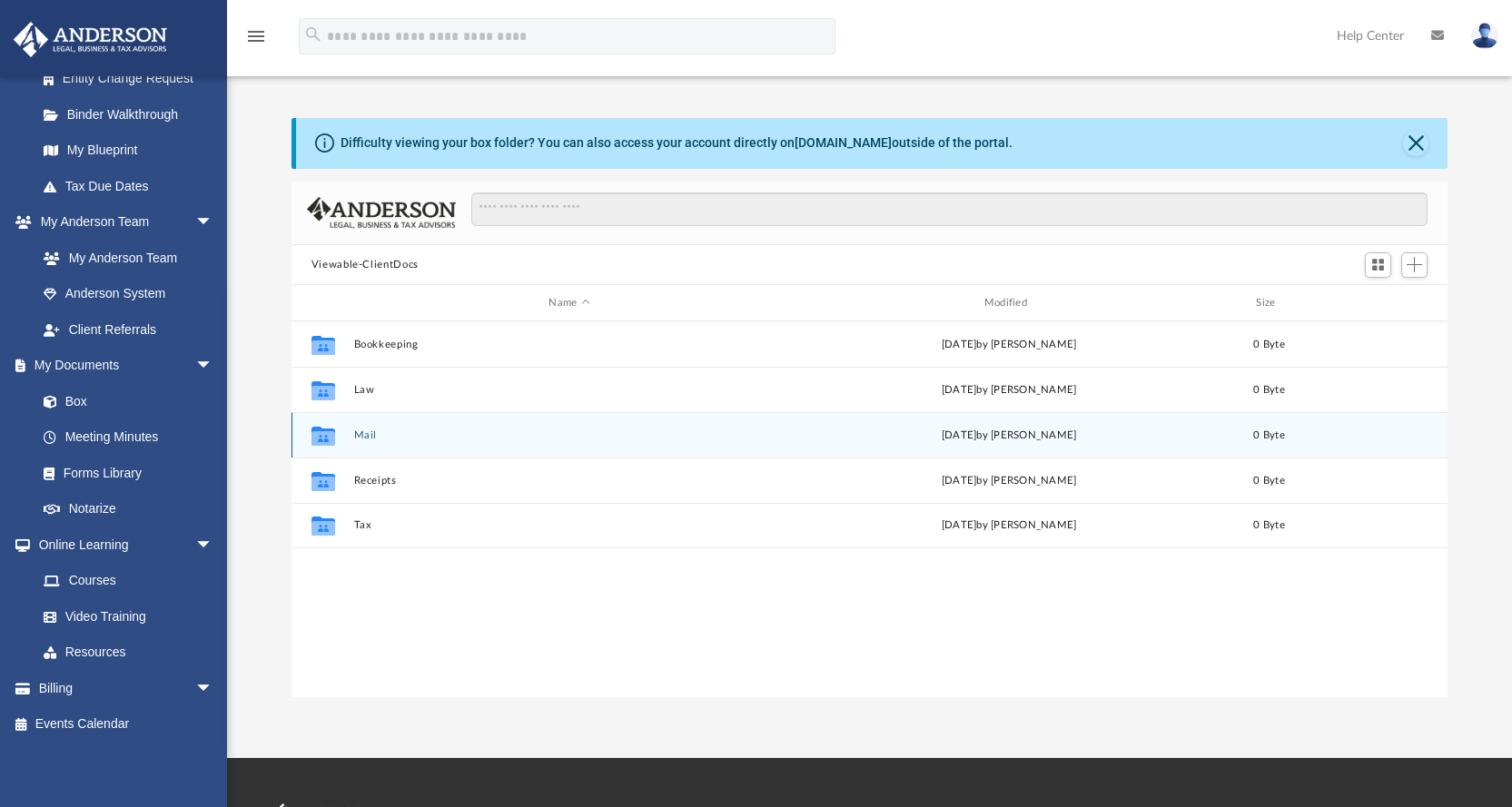
click at [327, 437] on icon "grid" at bounding box center [323, 438] width 24 height 14
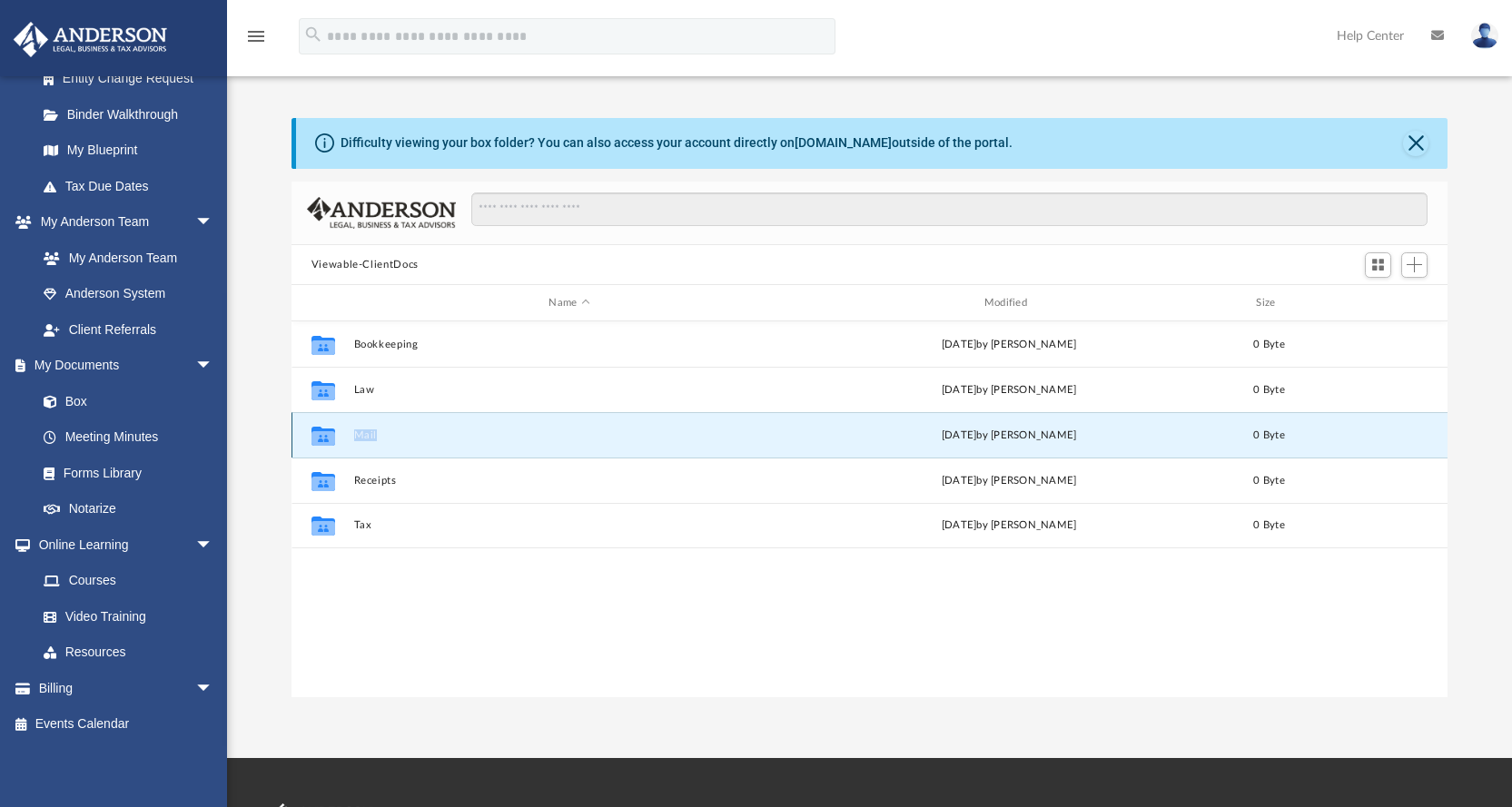
click at [327, 437] on icon "grid" at bounding box center [323, 438] width 24 height 14
click at [418, 435] on button "Mail" at bounding box center [569, 435] width 432 height 11
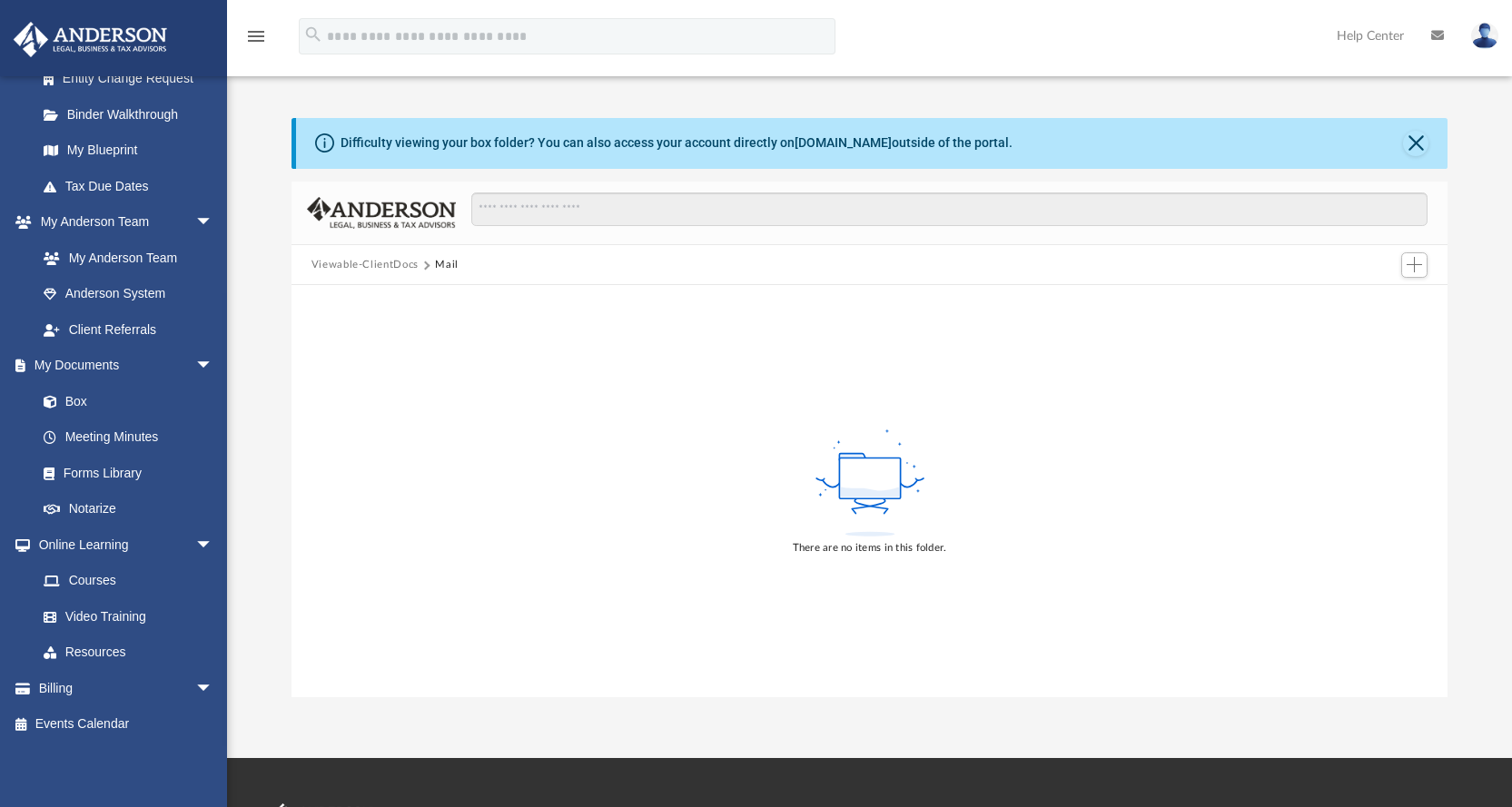
click at [368, 264] on button "Viewable-ClientDocs" at bounding box center [365, 265] width 107 height 16
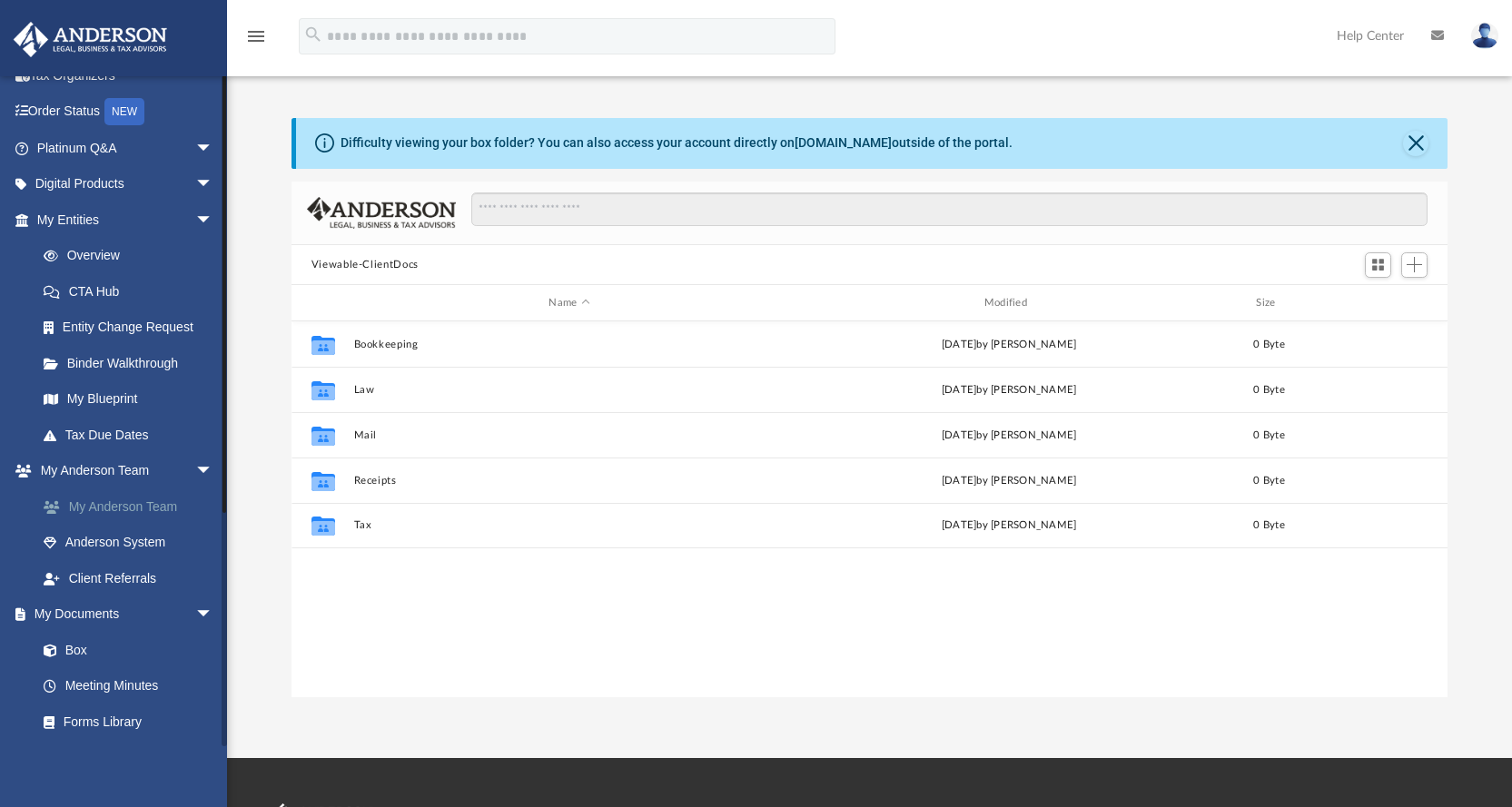
scroll to position [0, 0]
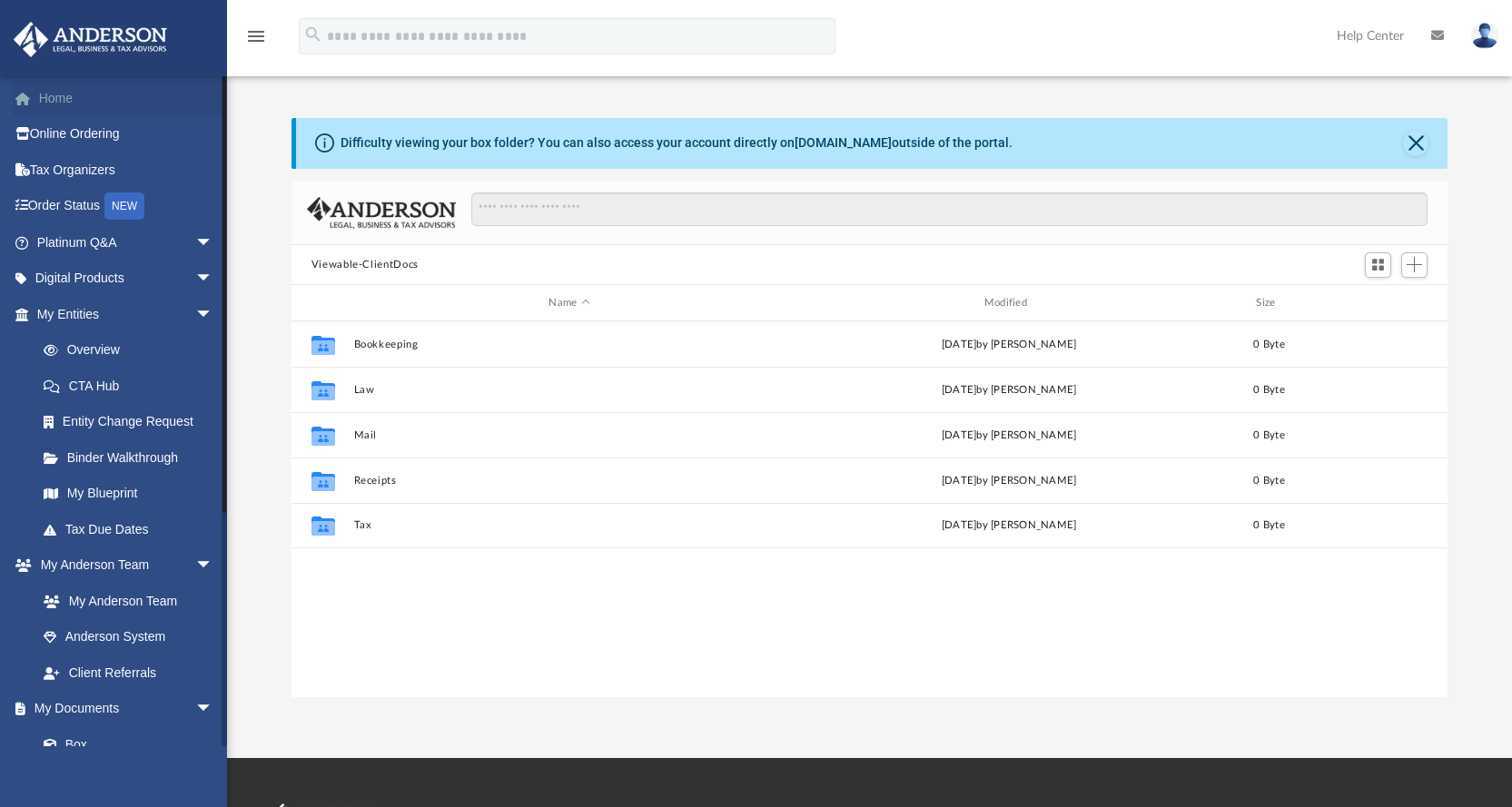
click at [93, 90] on link "Home" at bounding box center [126, 98] width 228 height 36
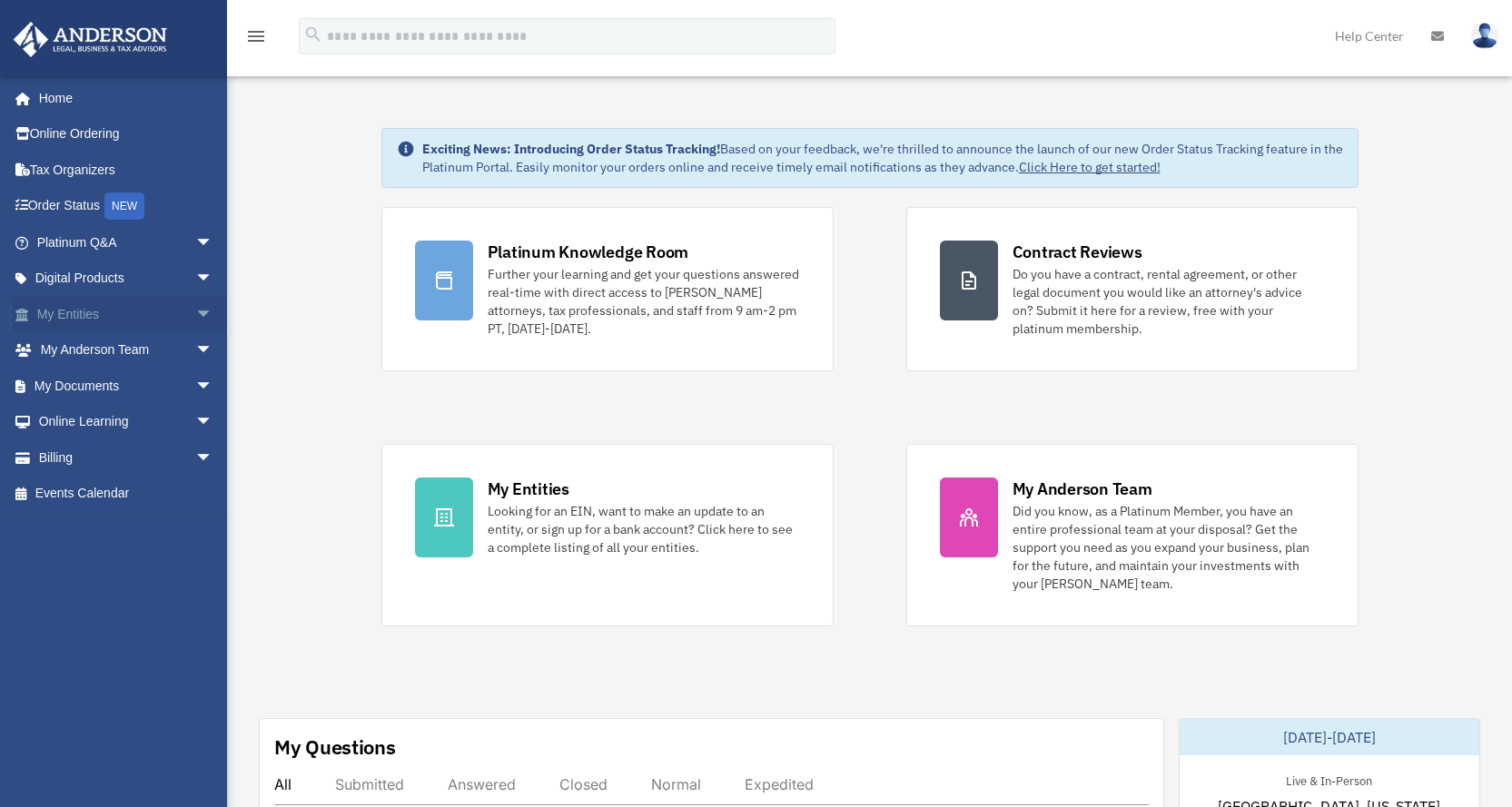
click at [195, 308] on span "arrow_drop_down" at bounding box center [213, 314] width 36 height 37
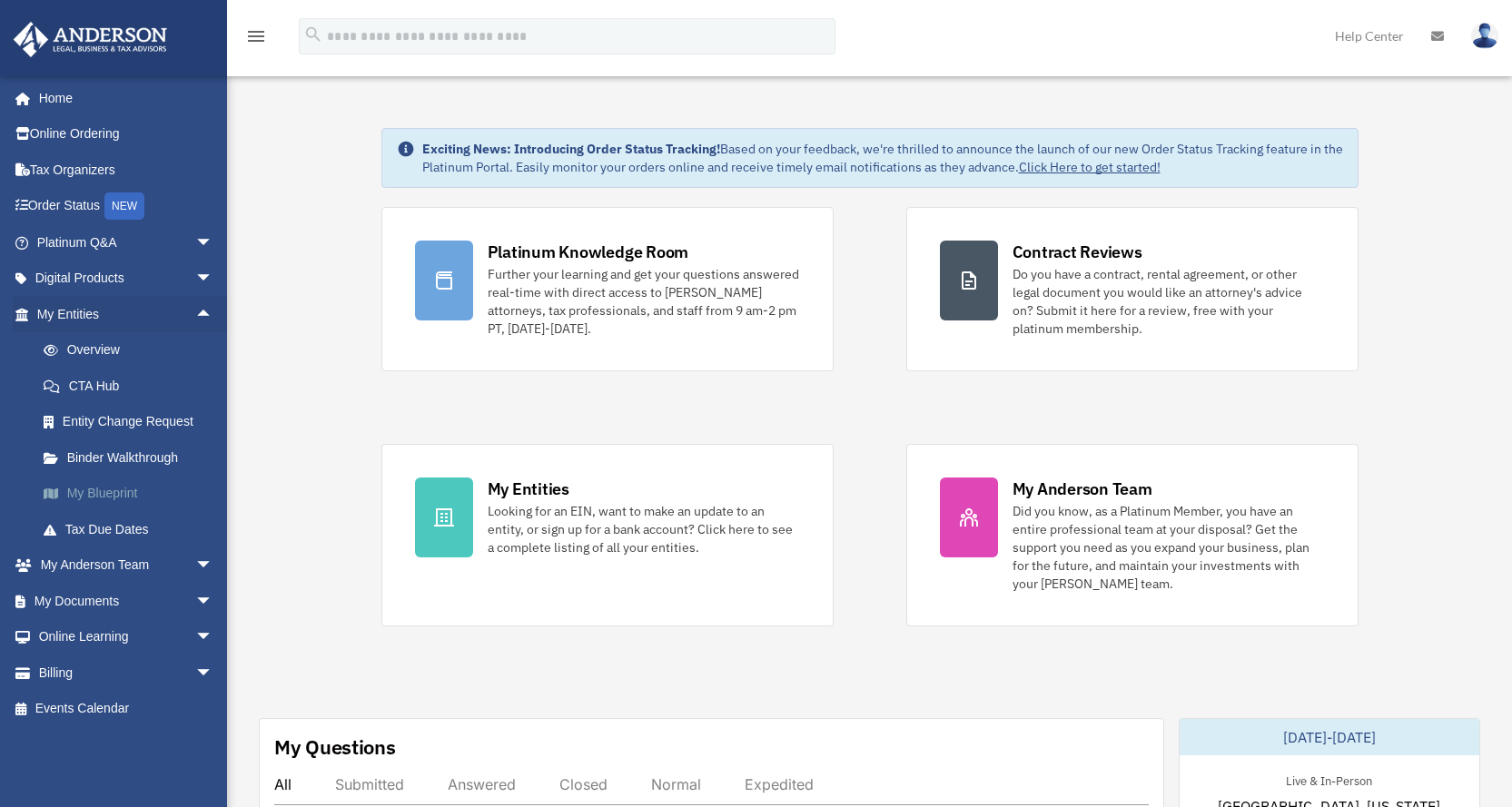
click at [91, 495] on link "My Blueprint" at bounding box center [133, 494] width 215 height 36
